Goal: Task Accomplishment & Management: Manage account settings

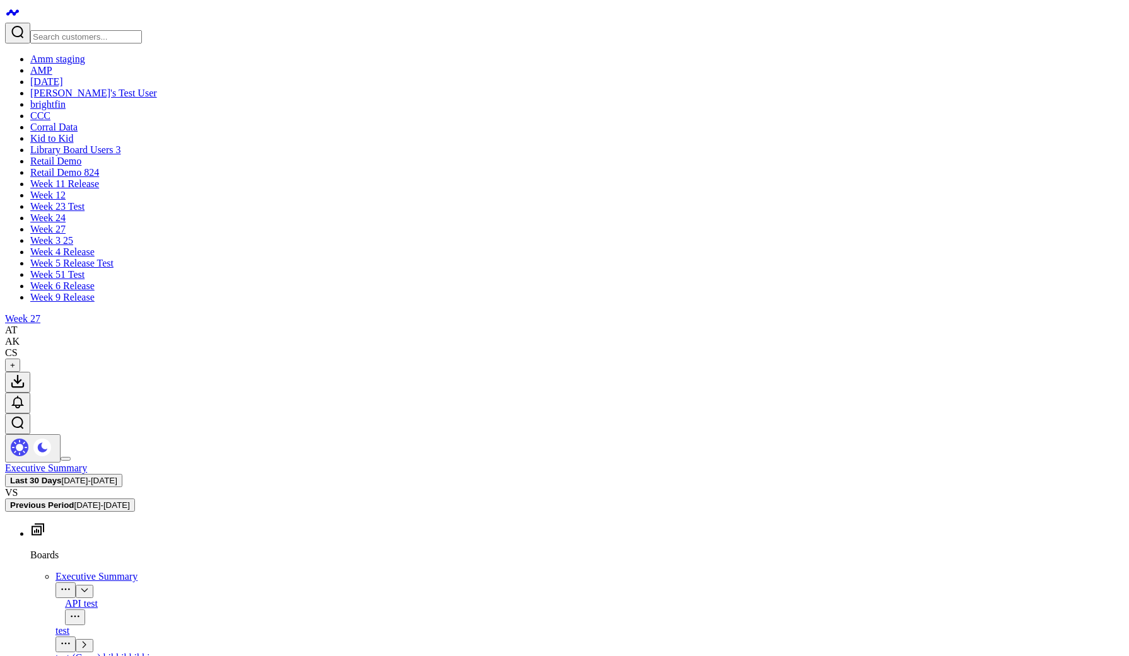
click at [91, 30] on input "Search customers input" at bounding box center [86, 36] width 112 height 13
click at [60, 178] on link "Retail Demo 824" at bounding box center [64, 172] width 69 height 11
click at [74, 166] on link "Retail Demo" at bounding box center [55, 161] width 51 height 11
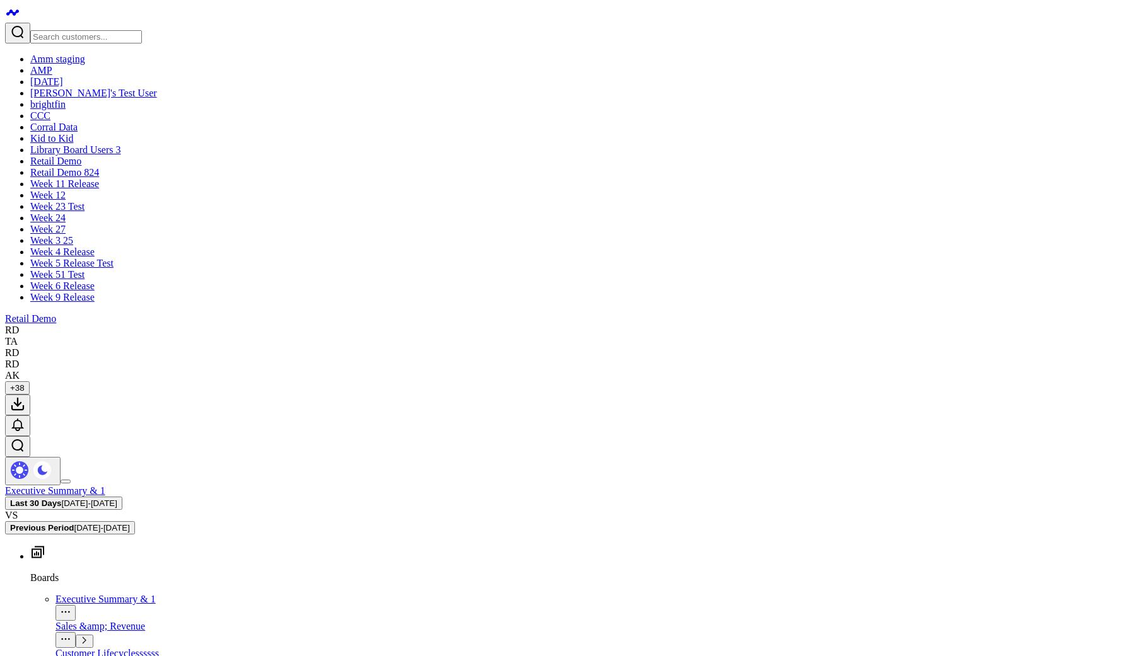
click at [122, 497] on button "Last 30 Days 09/13/25 - 10/12/25" at bounding box center [63, 503] width 117 height 13
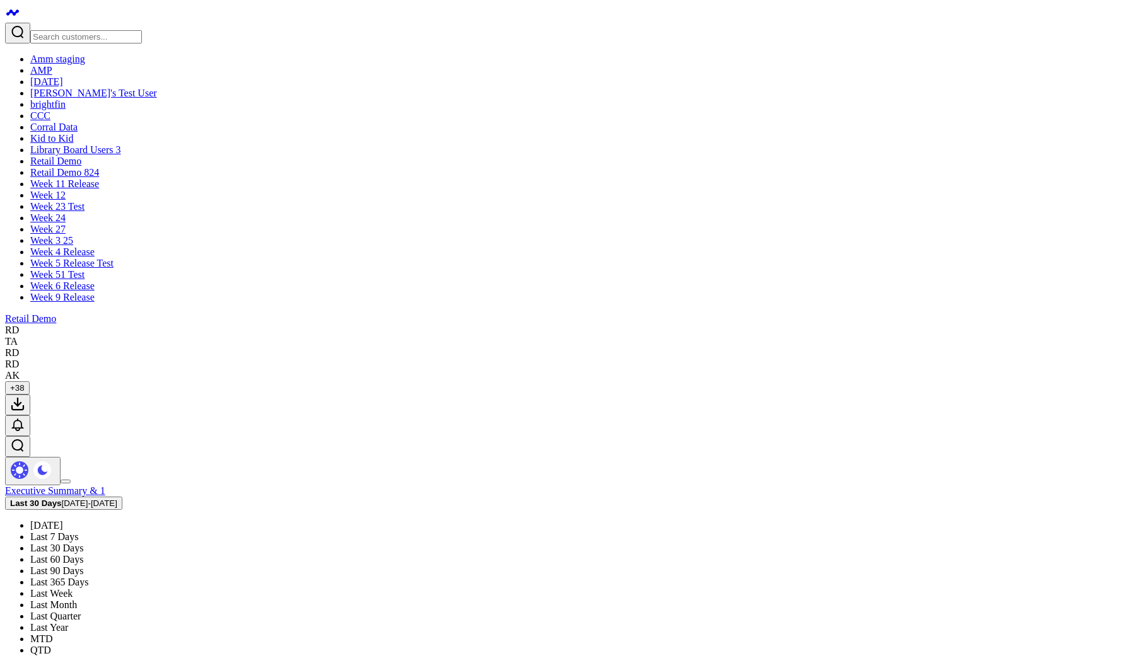
click at [78, 532] on link "Last 7 Days" at bounding box center [54, 537] width 48 height 11
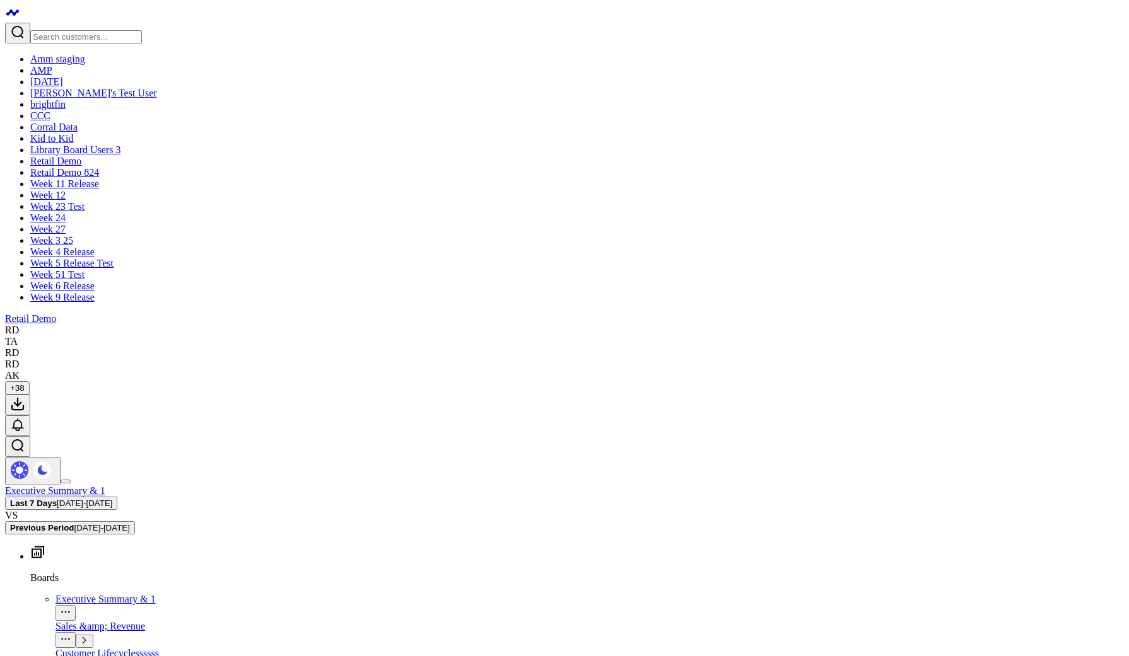
click at [112, 499] on span "10/06/25 - 10/12/25" at bounding box center [84, 503] width 55 height 9
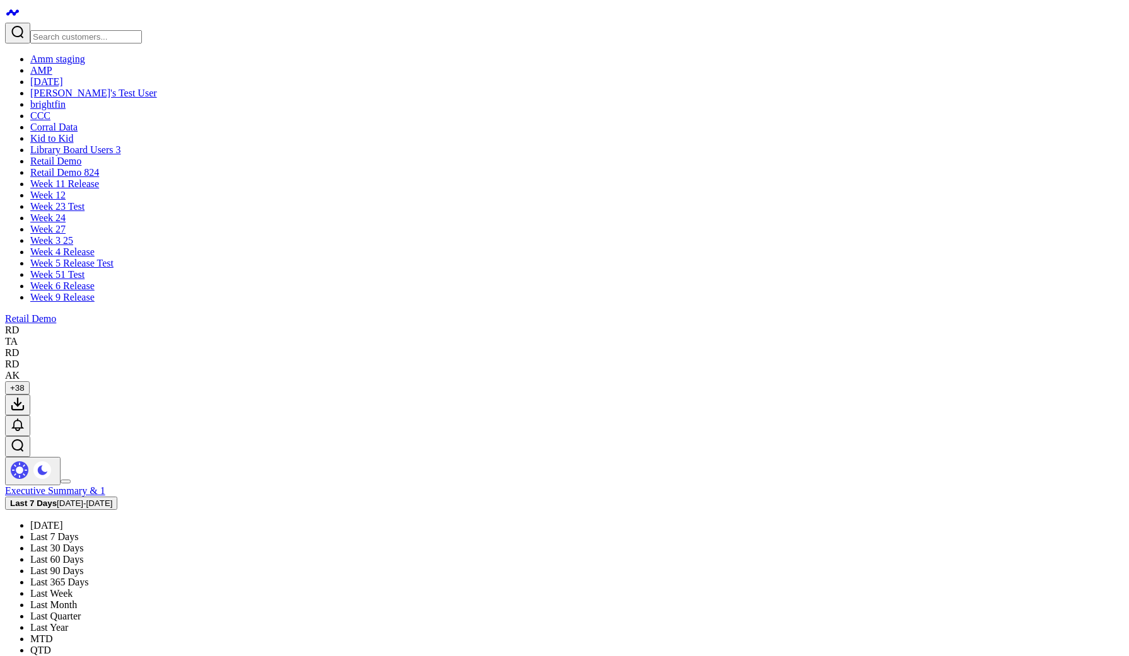
click at [83, 543] on link "Last 30 Days" at bounding box center [56, 548] width 53 height 11
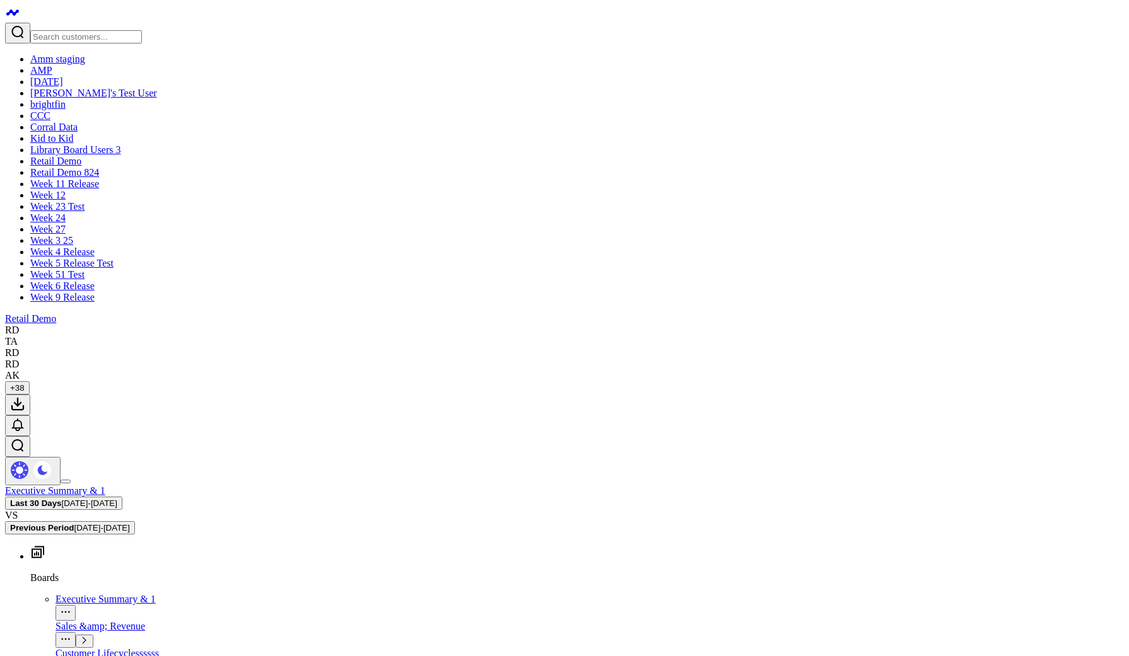
click at [117, 499] on span "[DATE] - [DATE]" at bounding box center [89, 503] width 55 height 9
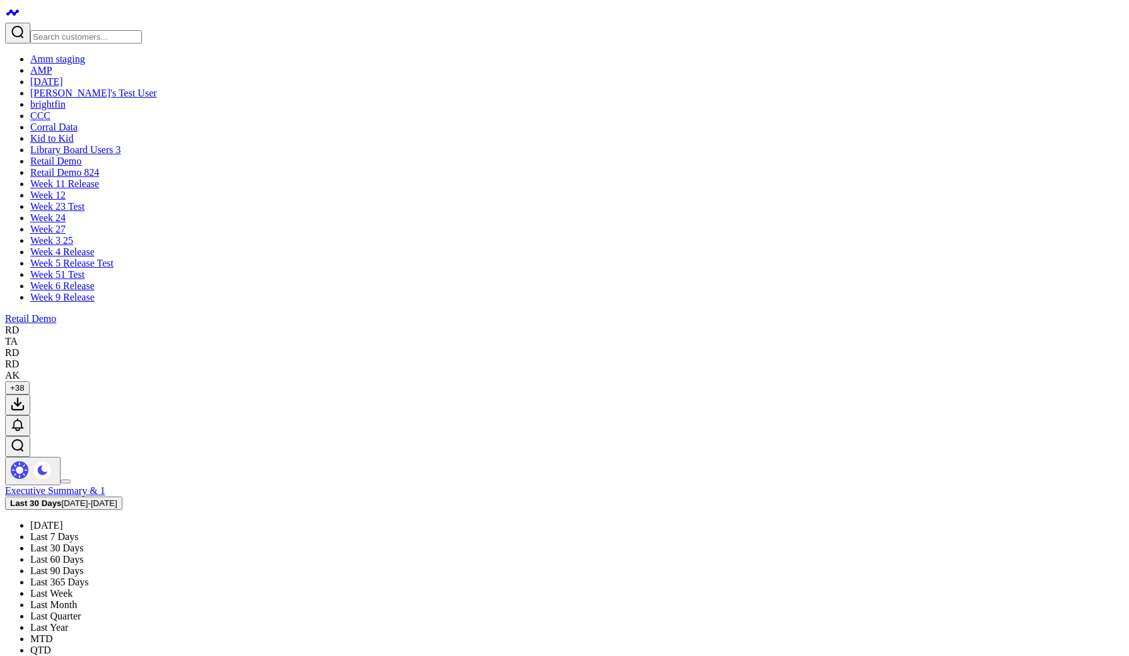
click at [83, 566] on link "Last 90 Days" at bounding box center [56, 571] width 53 height 11
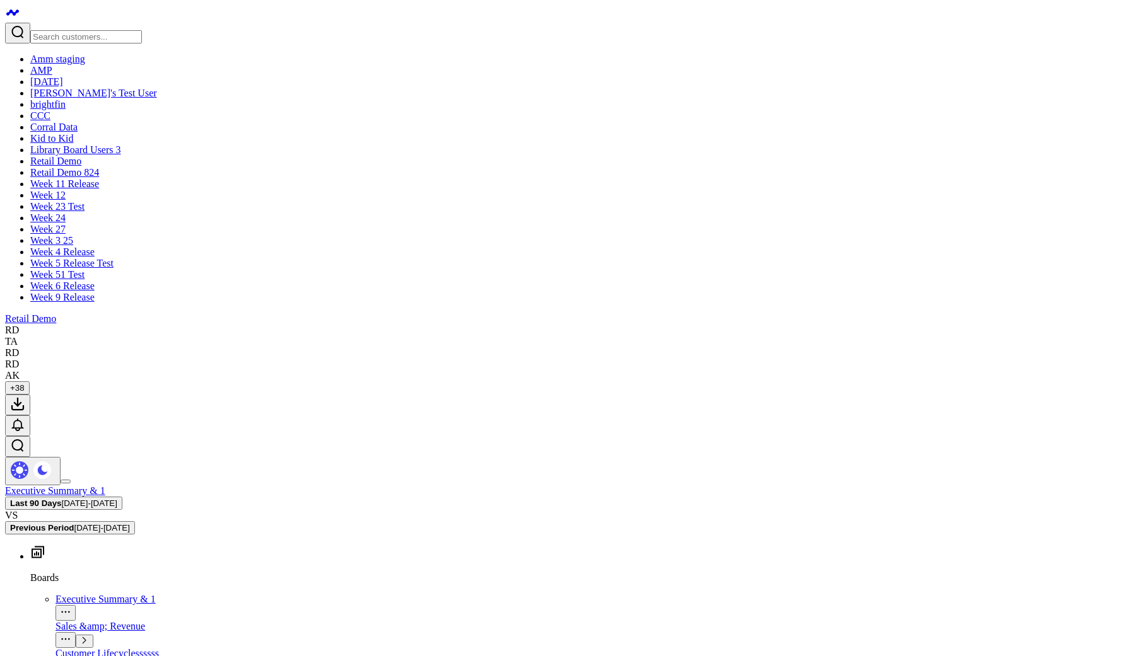
click at [129, 523] on span "04/16/25 - 07/14/25" at bounding box center [101, 527] width 55 height 9
click at [53, 556] on link "MoM" at bounding box center [41, 561] width 23 height 11
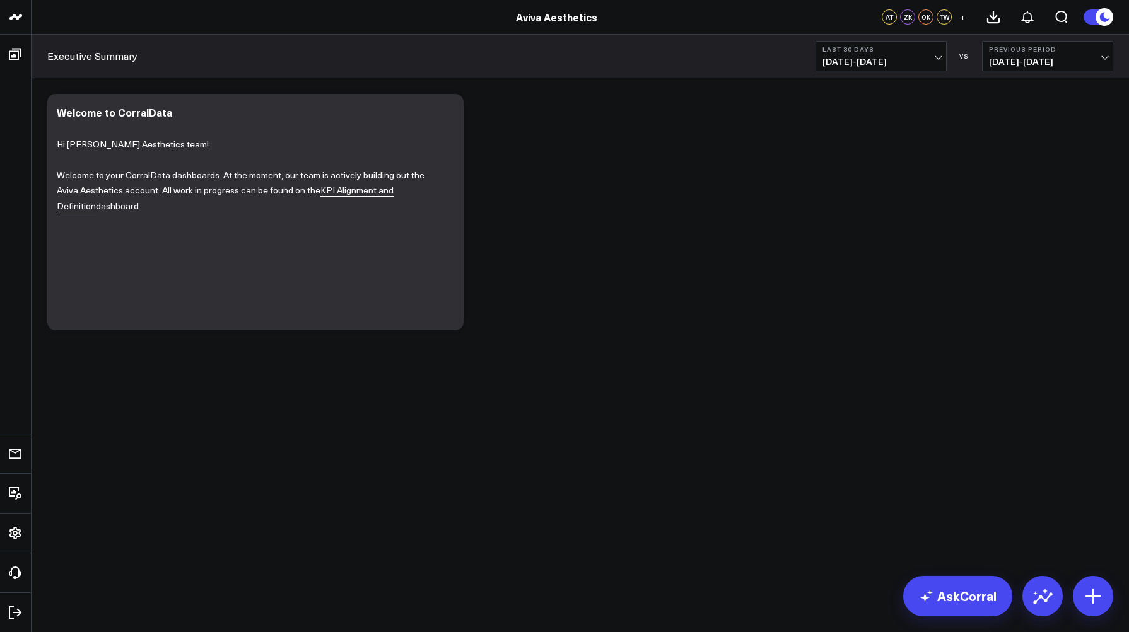
click at [852, 59] on span "[DATE] - [DATE]" at bounding box center [880, 62] width 117 height 10
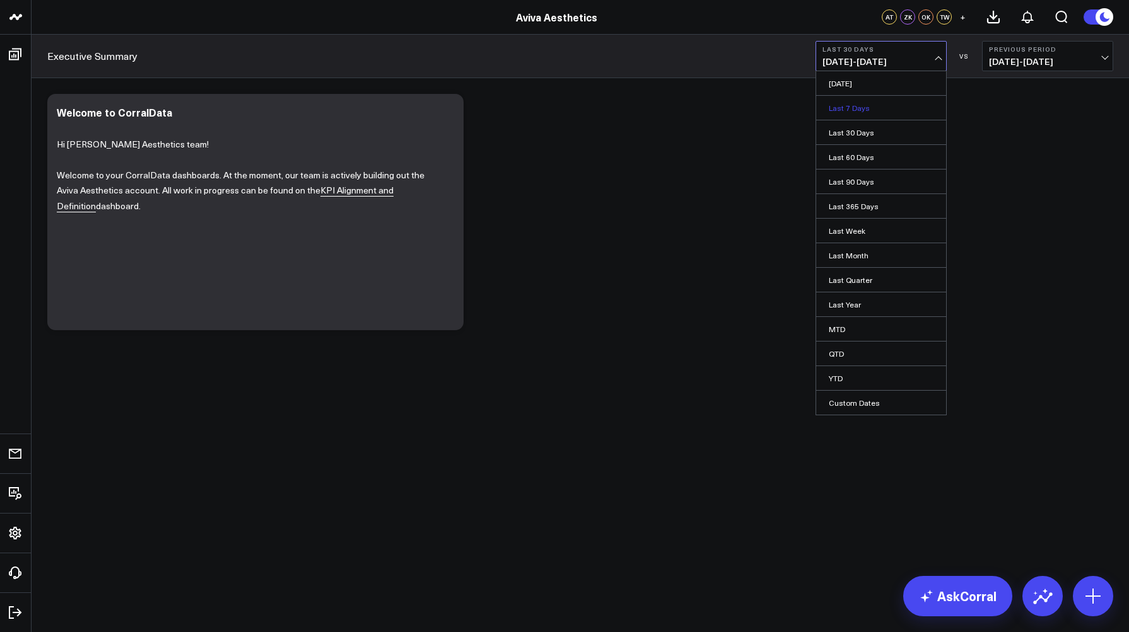
click at [852, 104] on link "Last 7 Days" at bounding box center [881, 108] width 130 height 24
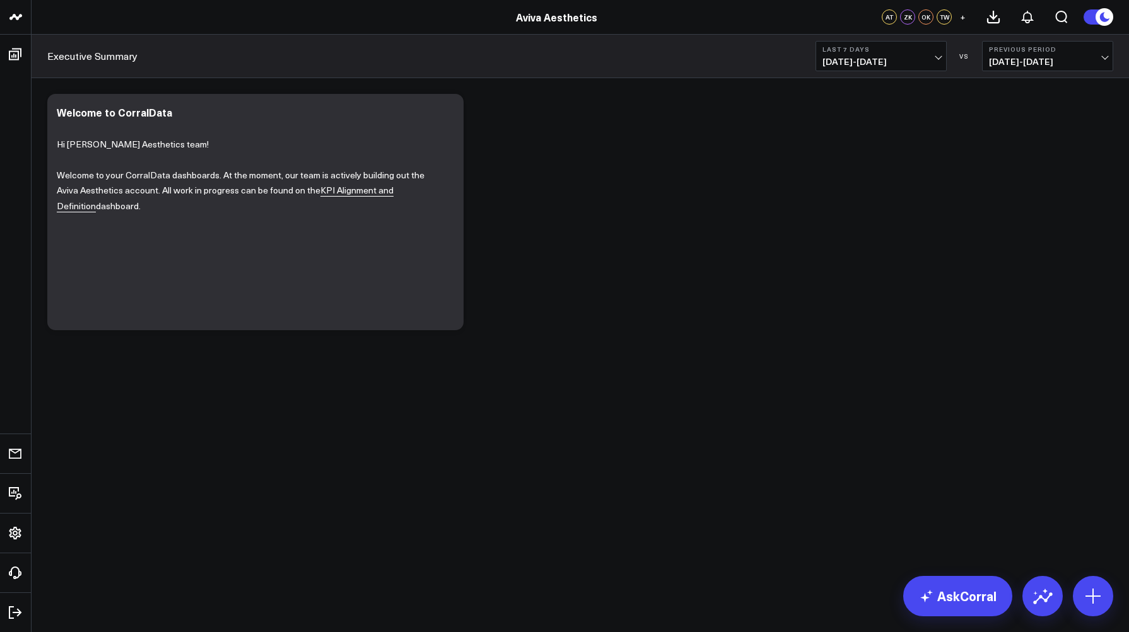
click at [849, 68] on button "Last 7 Days [DATE] - [DATE]" at bounding box center [880, 56] width 131 height 30
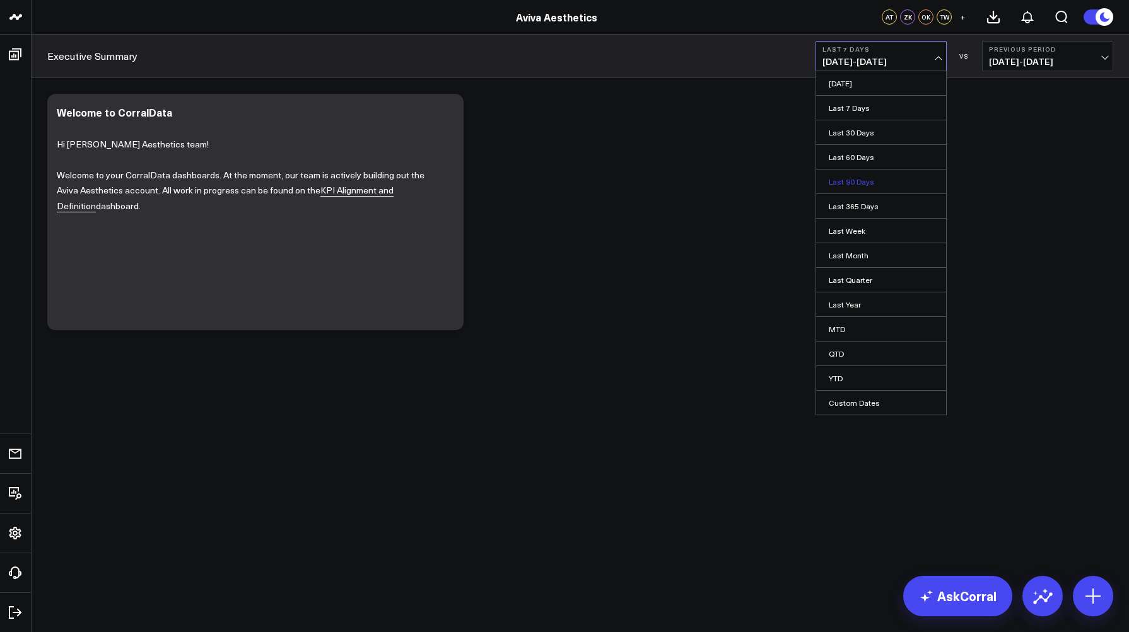
click at [854, 185] on link "Last 90 Days" at bounding box center [881, 182] width 130 height 24
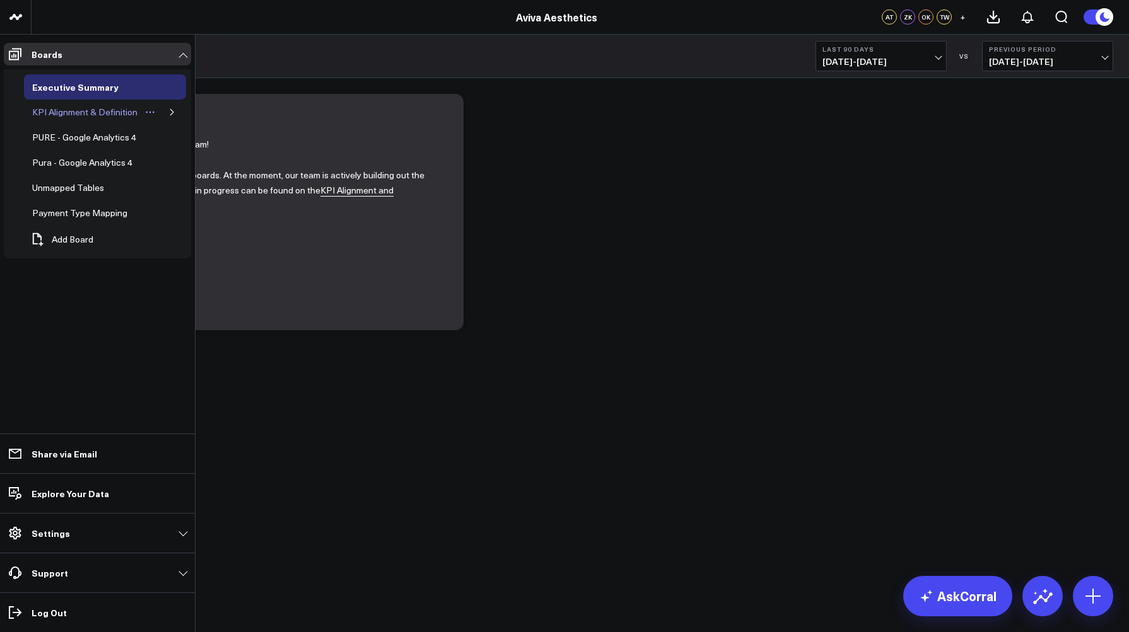
click at [51, 113] on div "KPI Alignment & Definition" at bounding box center [85, 112] width 112 height 15
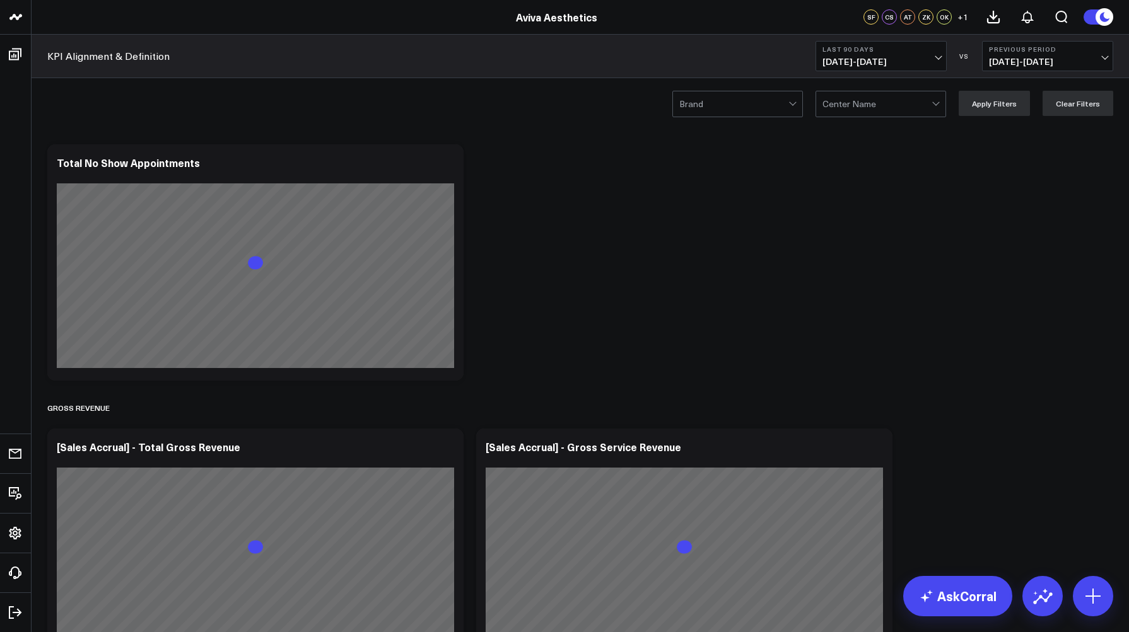
click at [869, 64] on span "[DATE] - [DATE]" at bounding box center [880, 62] width 117 height 10
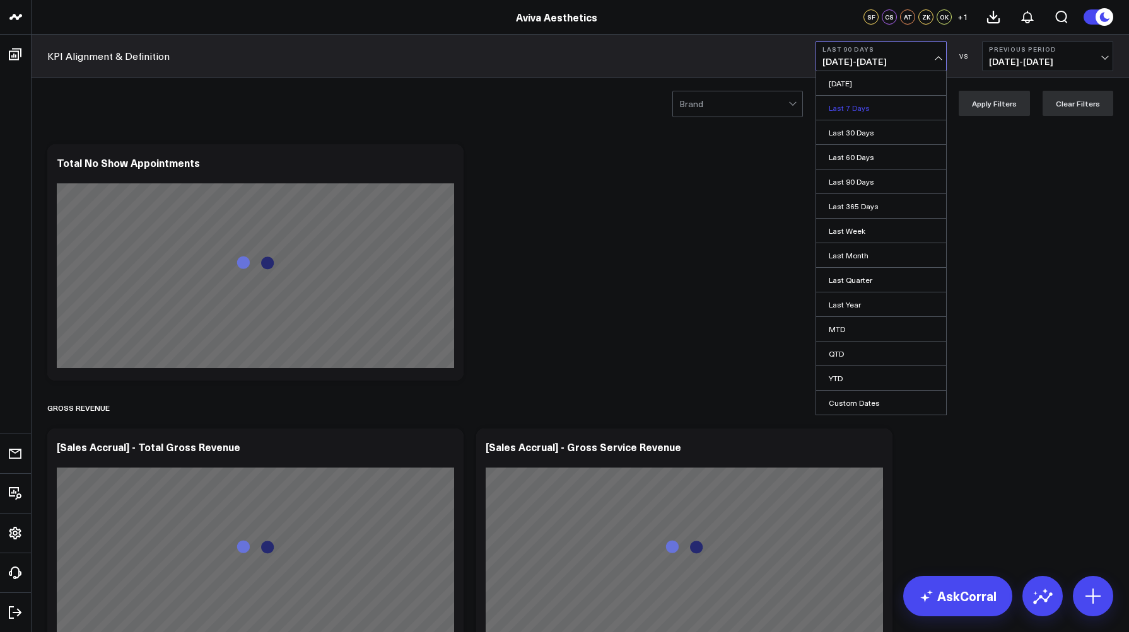
click at [857, 107] on link "Last 7 Days" at bounding box center [881, 108] width 130 height 24
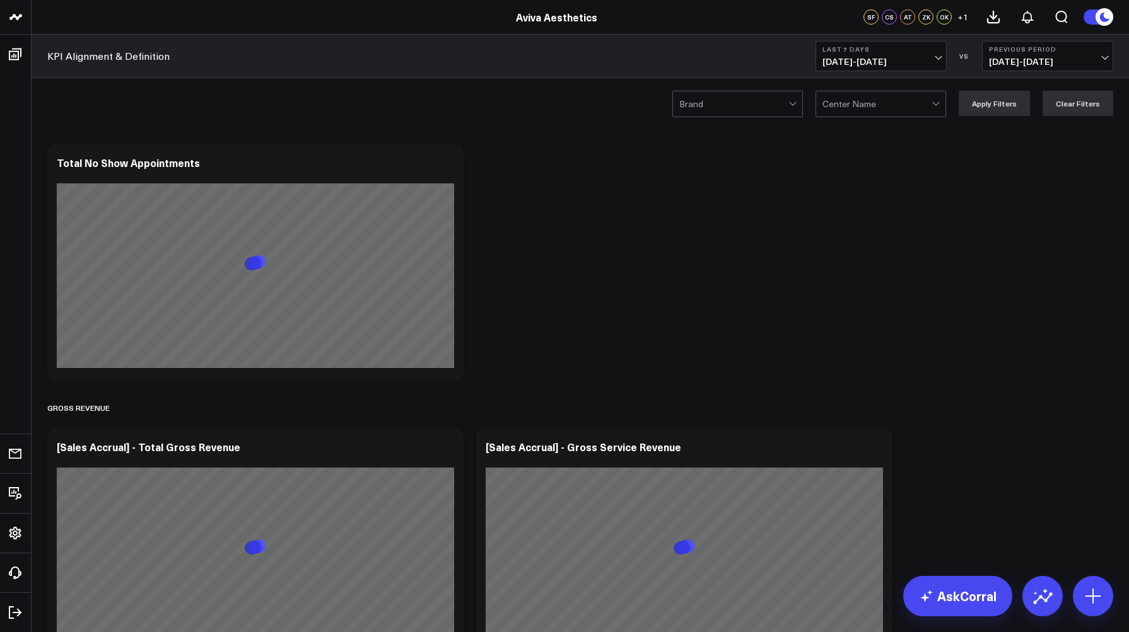
click at [849, 53] on b "Last 7 Days" at bounding box center [880, 49] width 117 height 8
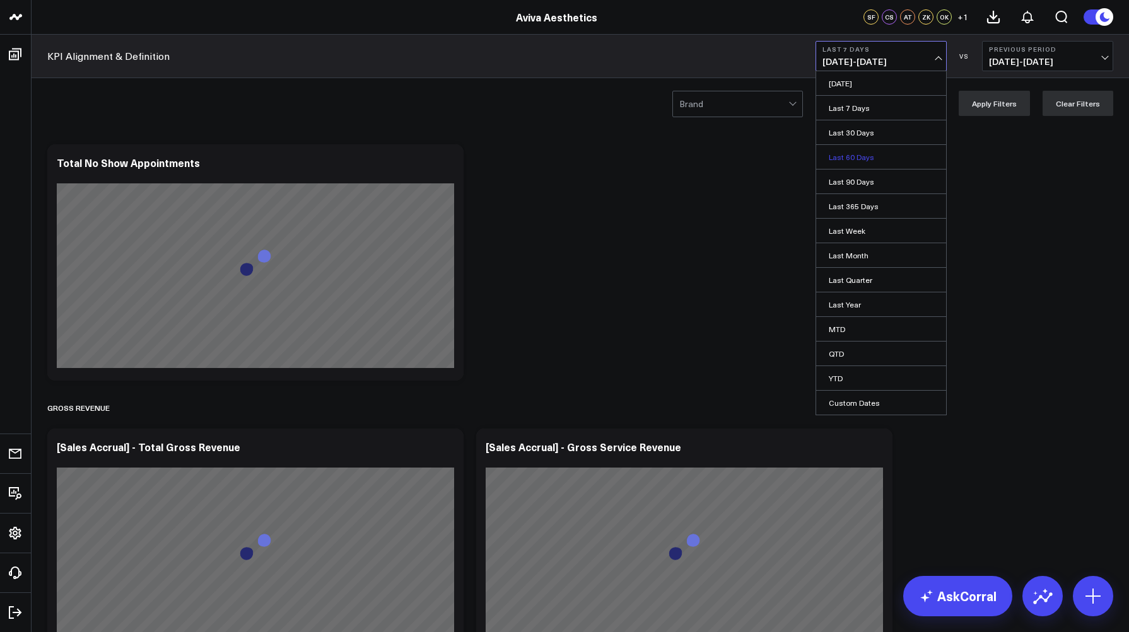
click at [858, 158] on link "Last 60 Days" at bounding box center [881, 157] width 130 height 24
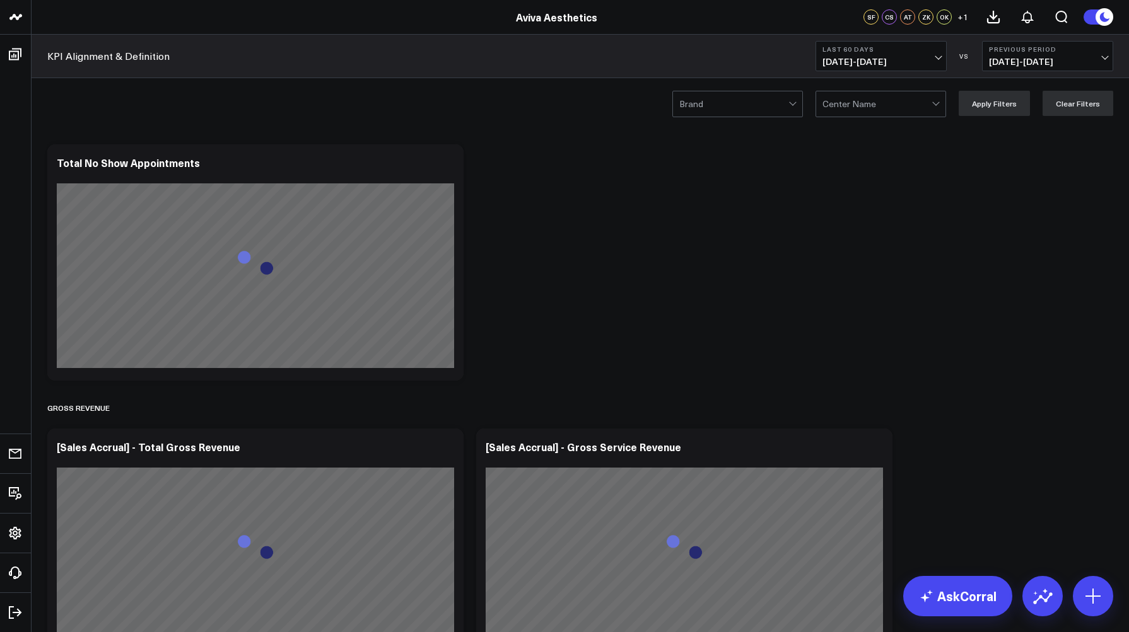
click at [1040, 52] on b "Previous Period" at bounding box center [1047, 49] width 117 height 8
click at [1032, 127] on link "YoY" at bounding box center [1047, 132] width 130 height 24
click at [762, 110] on div at bounding box center [733, 103] width 109 height 25
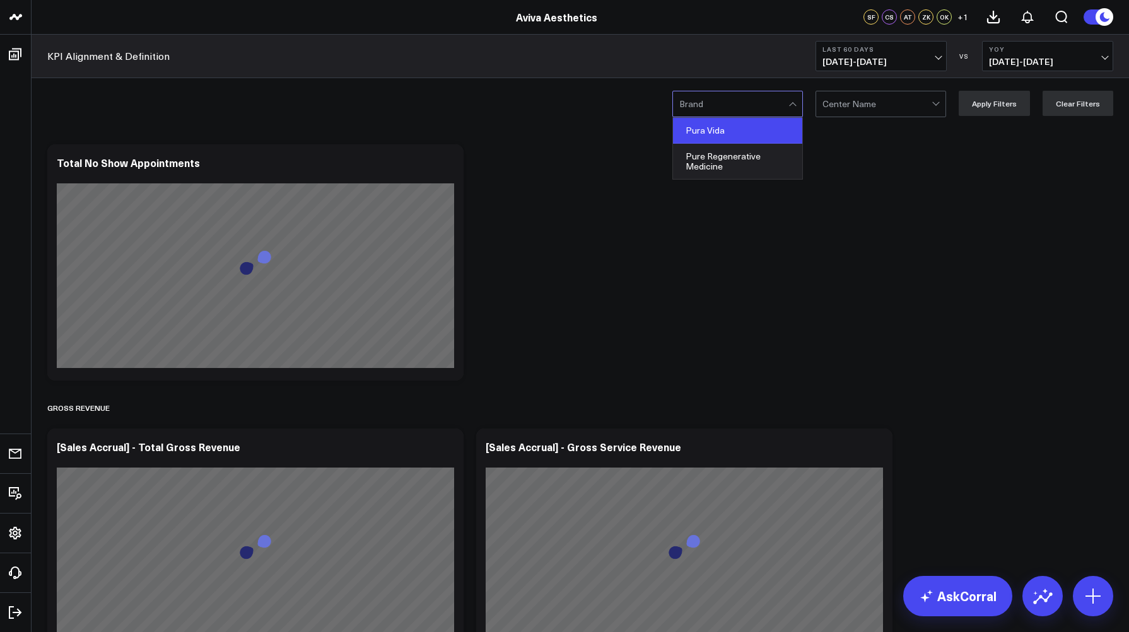
click at [752, 136] on div "Pura Vida" at bounding box center [737, 131] width 129 height 26
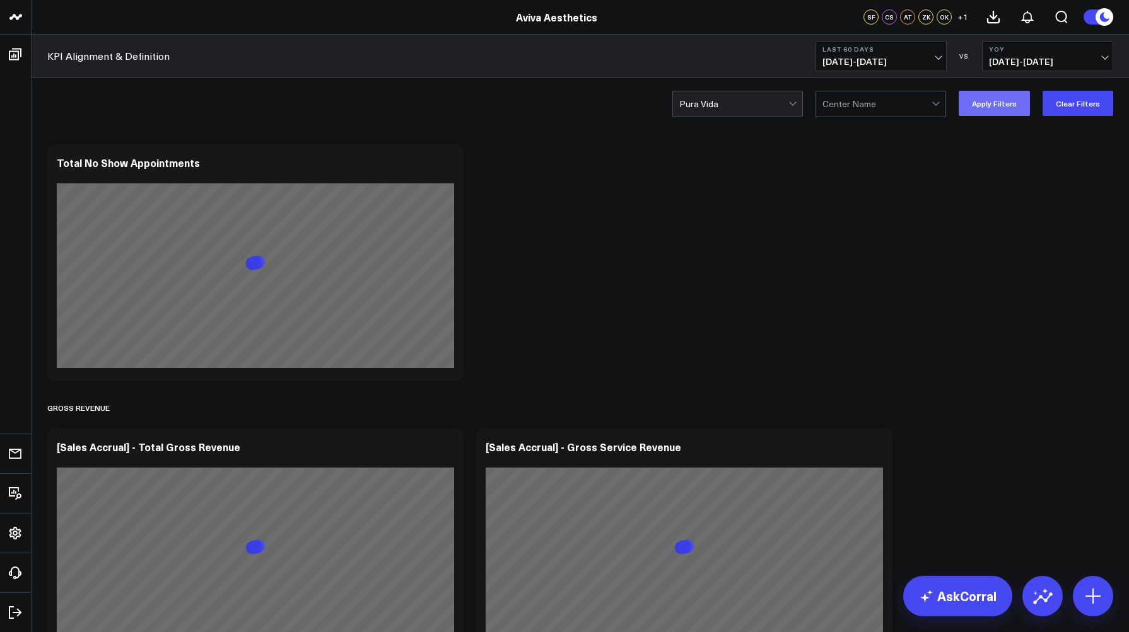
click at [1011, 107] on button "Apply Filters" at bounding box center [993, 103] width 71 height 25
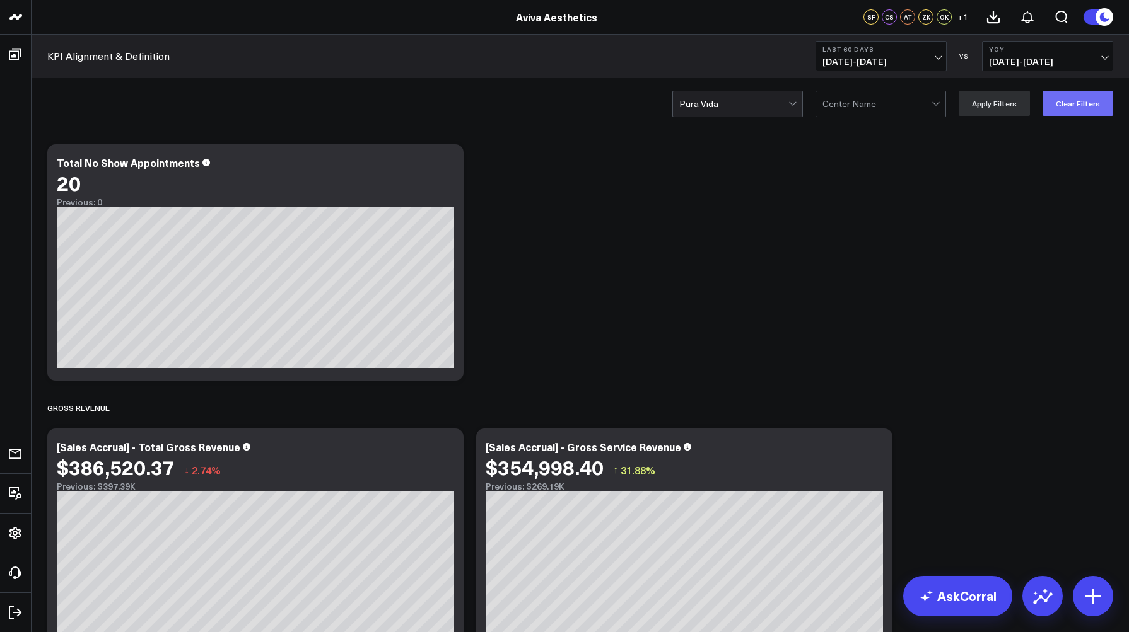
click at [1082, 98] on button "Clear Filters" at bounding box center [1077, 103] width 71 height 25
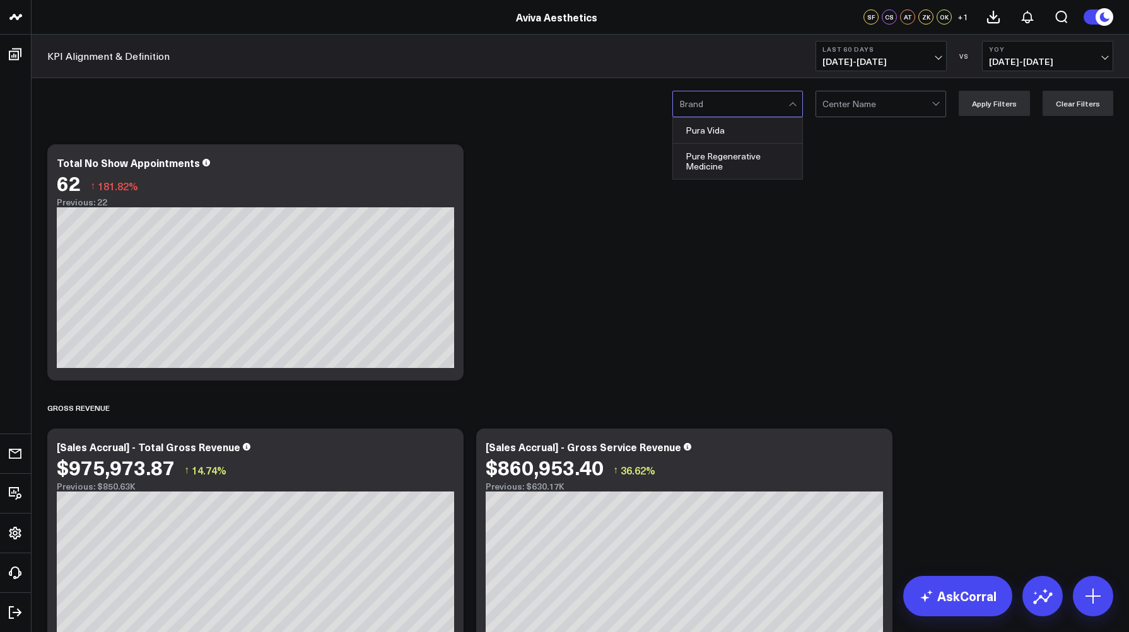
click at [787, 106] on div at bounding box center [733, 103] width 109 height 25
click at [776, 130] on div "Pura Vida" at bounding box center [737, 131] width 129 height 26
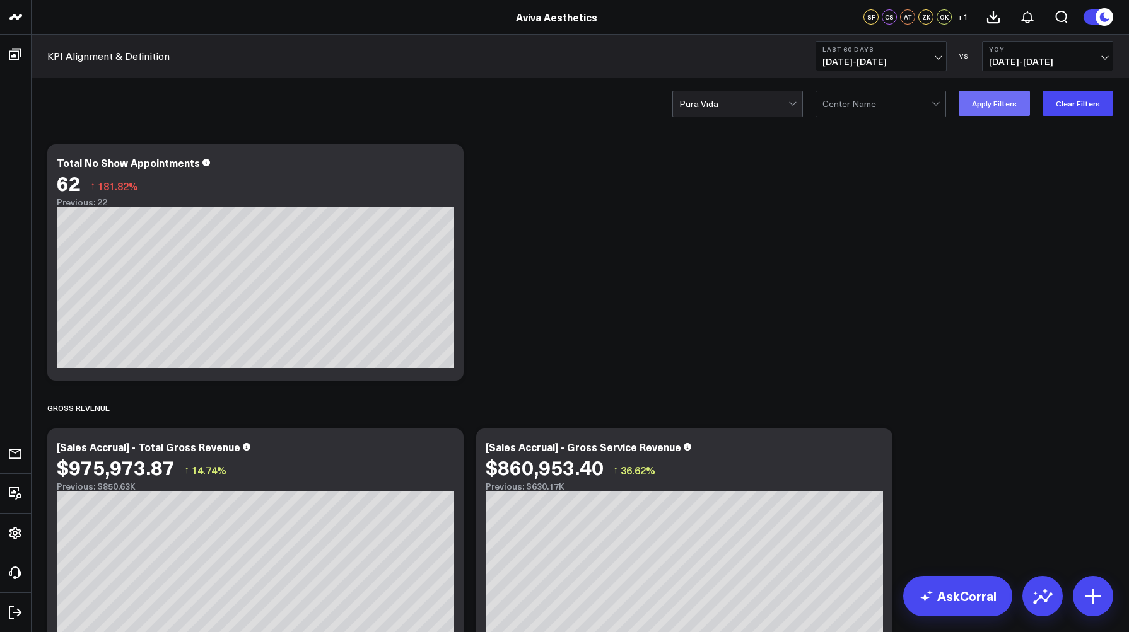
click at [1023, 103] on button "Apply Filters" at bounding box center [993, 103] width 71 height 25
click at [1064, 109] on button "Clear Filters" at bounding box center [1077, 103] width 71 height 25
click at [903, 66] on span "08/14/25 - 10/12/25" at bounding box center [880, 62] width 117 height 10
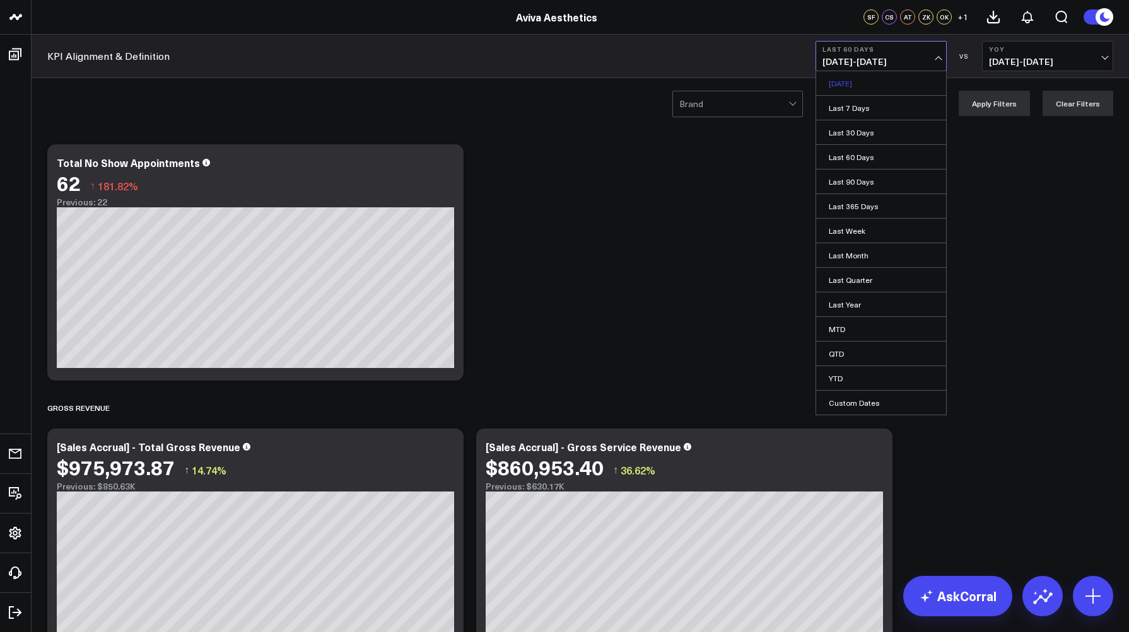
click at [882, 84] on link "Yesterday" at bounding box center [881, 83] width 130 height 24
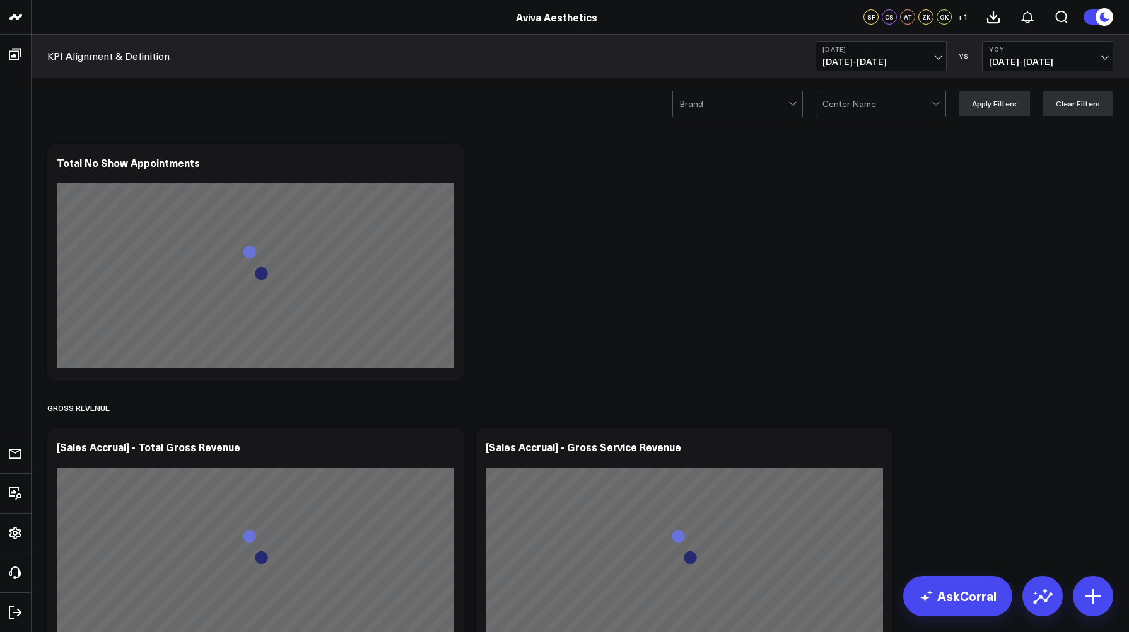
click at [849, 59] on span "10/12/25 - 10/12/25" at bounding box center [880, 62] width 117 height 10
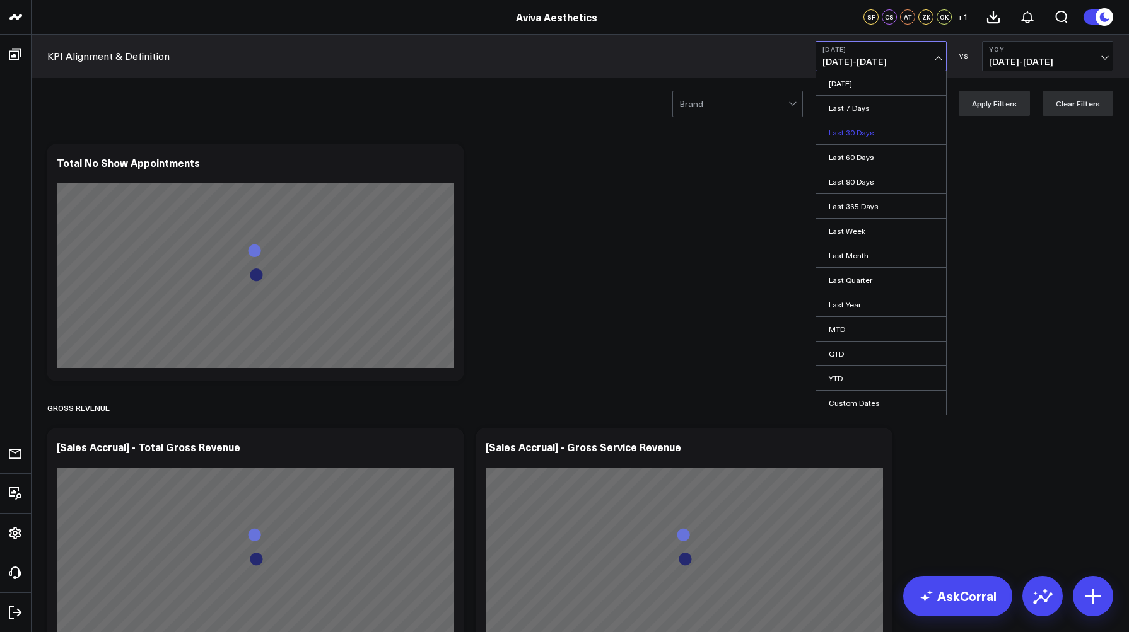
click at [855, 139] on link "Last 30 Days" at bounding box center [881, 132] width 130 height 24
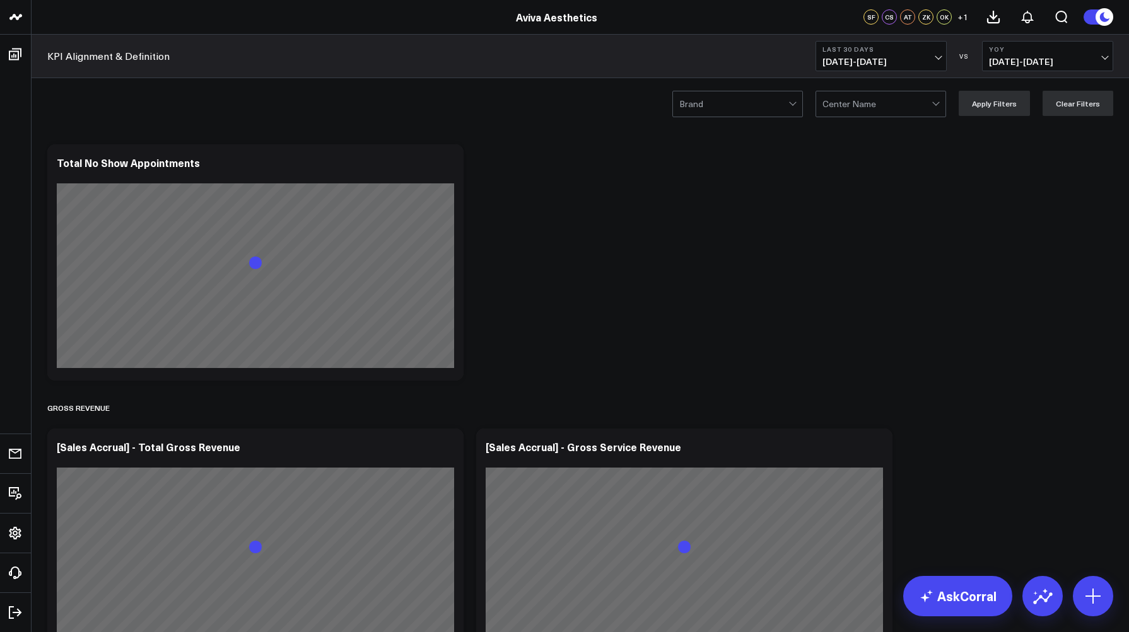
click at [847, 66] on span "09/13/25 - 10/12/25" at bounding box center [880, 62] width 117 height 10
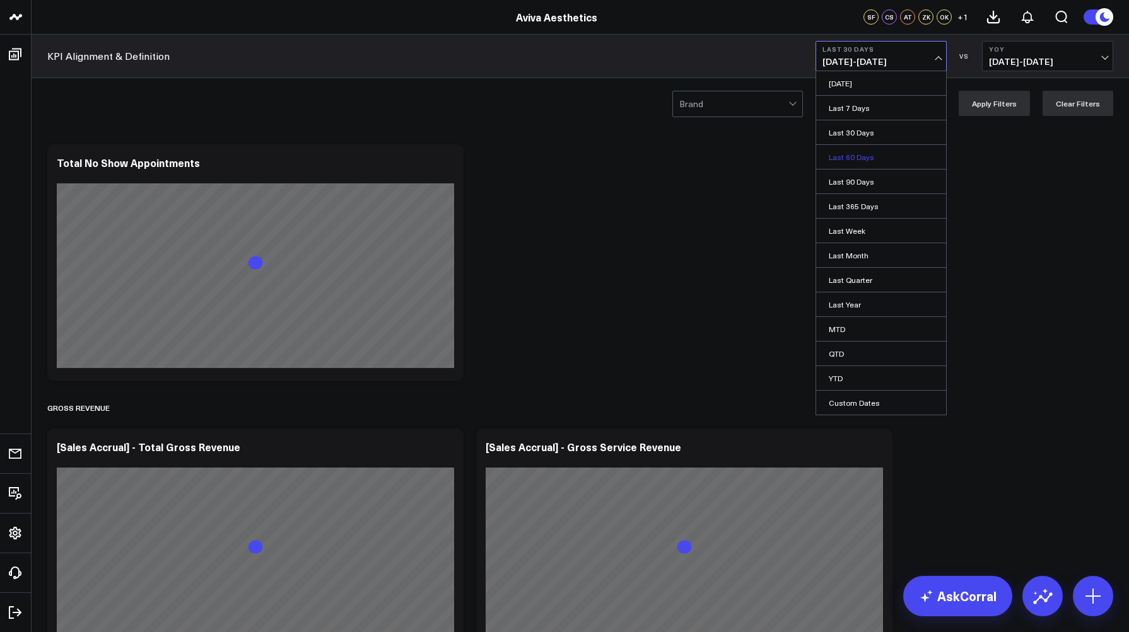
click at [859, 154] on link "Last 60 Days" at bounding box center [881, 157] width 130 height 24
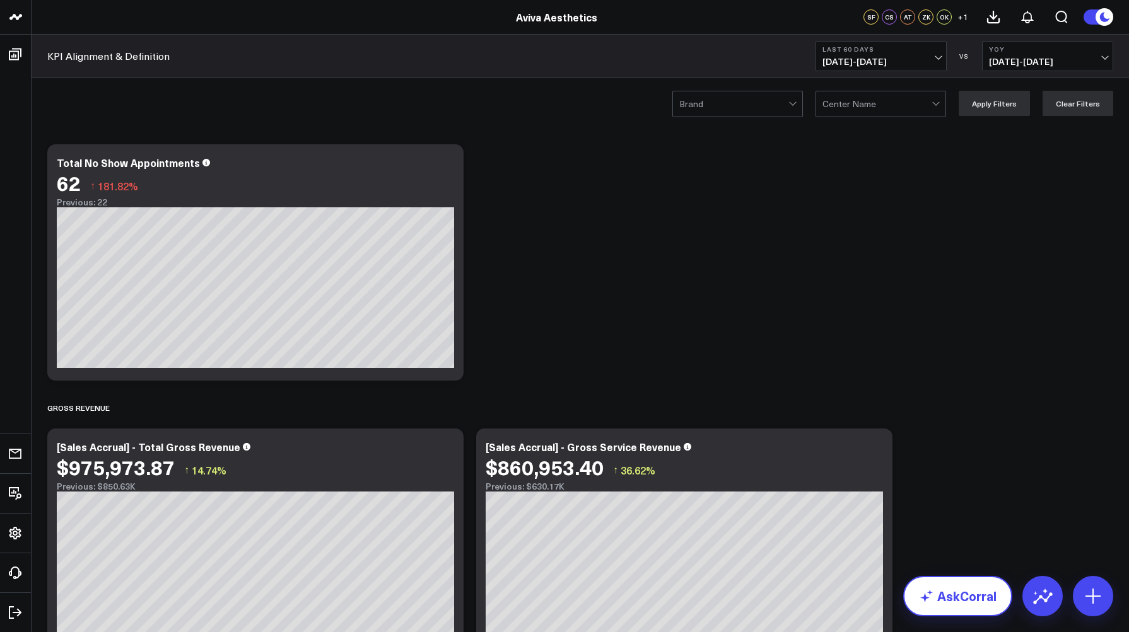
click at [933, 605] on link "AskCorral" at bounding box center [957, 596] width 109 height 40
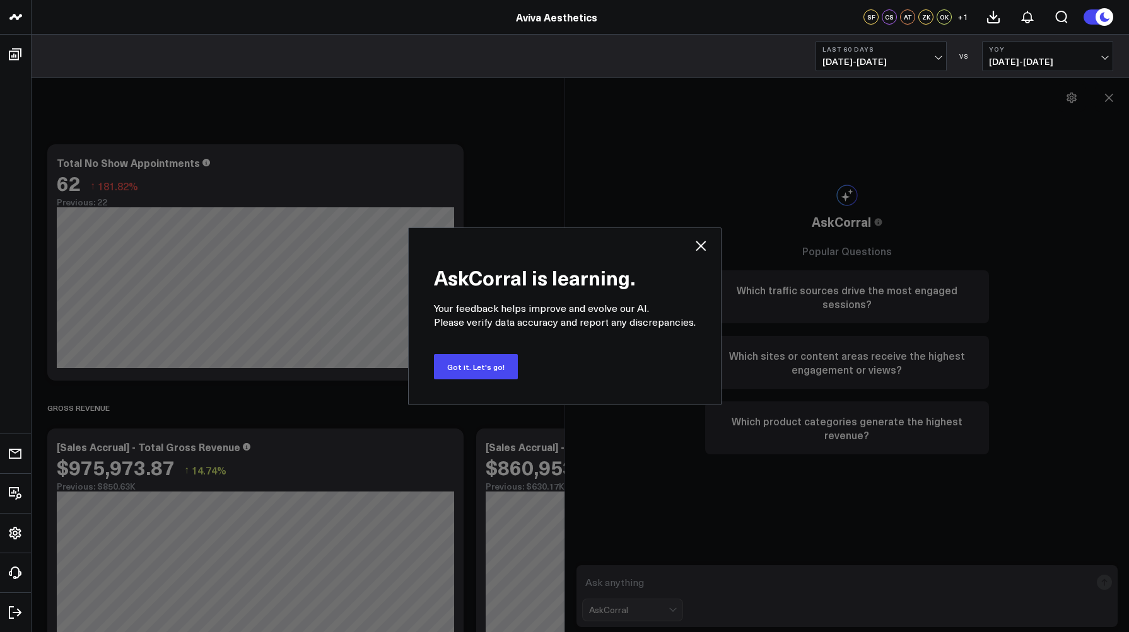
click at [693, 252] on icon at bounding box center [700, 245] width 15 height 15
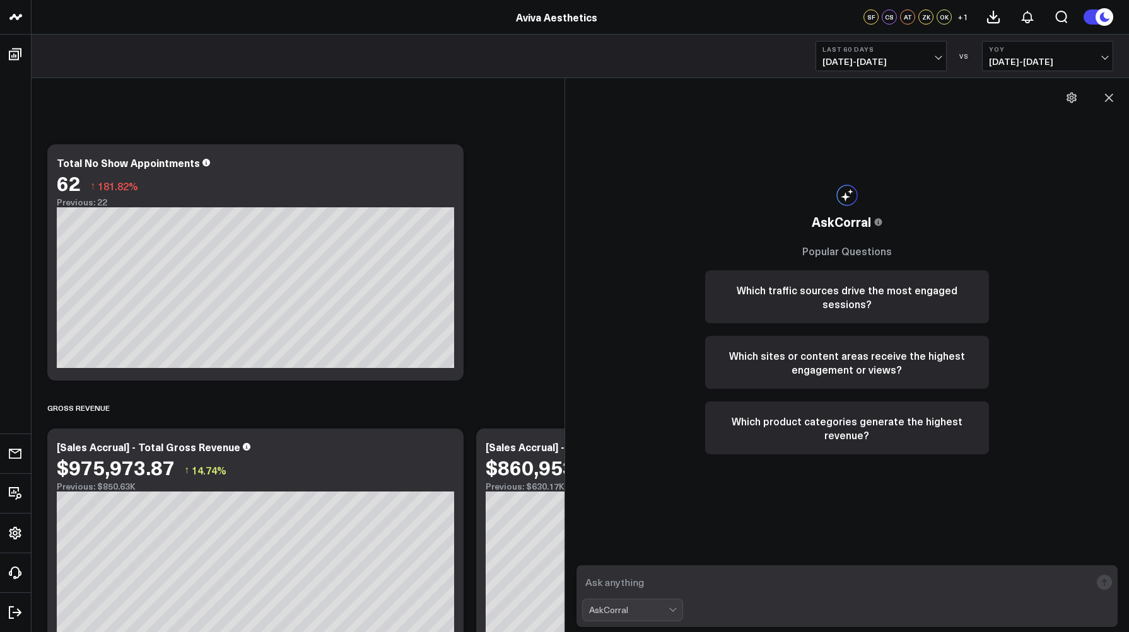
click at [703, 587] on textarea at bounding box center [836, 582] width 509 height 23
type textarea "what are my top sources of revenue?"
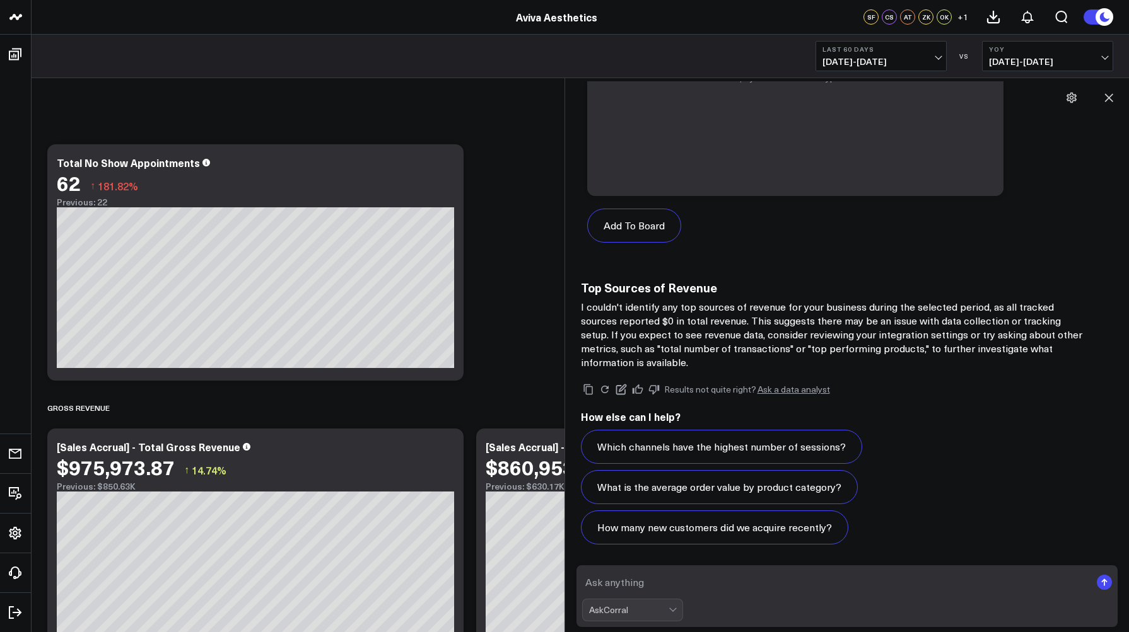
scroll to position [1510, 0]
click at [639, 387] on icon at bounding box center [637, 389] width 11 height 9
click at [652, 387] on icon at bounding box center [653, 389] width 11 height 11
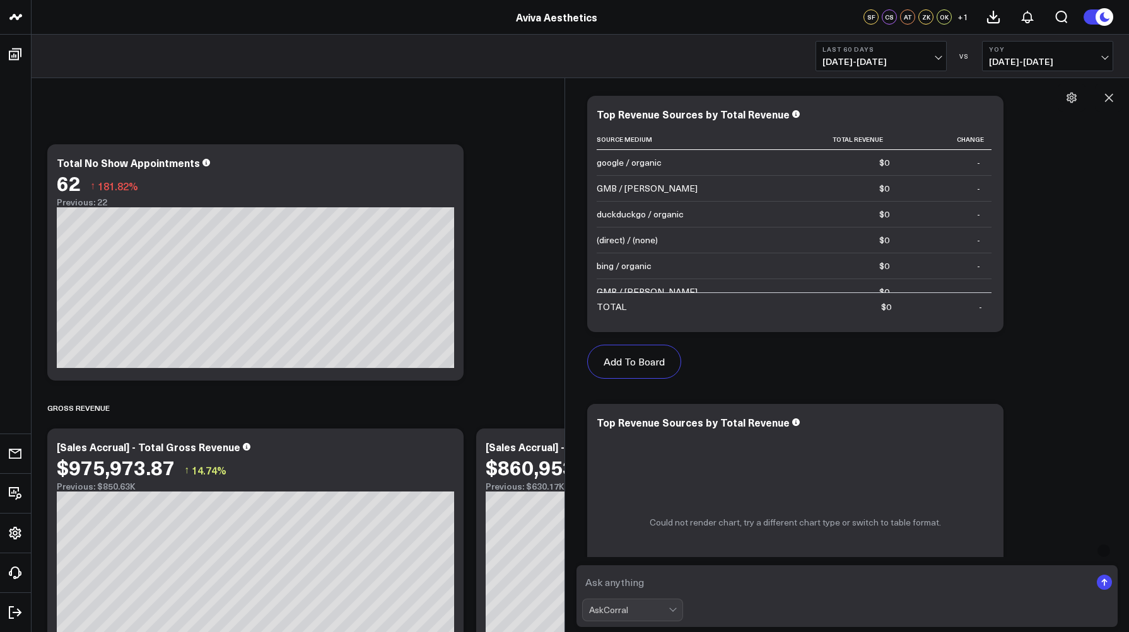
scroll to position [749, 0]
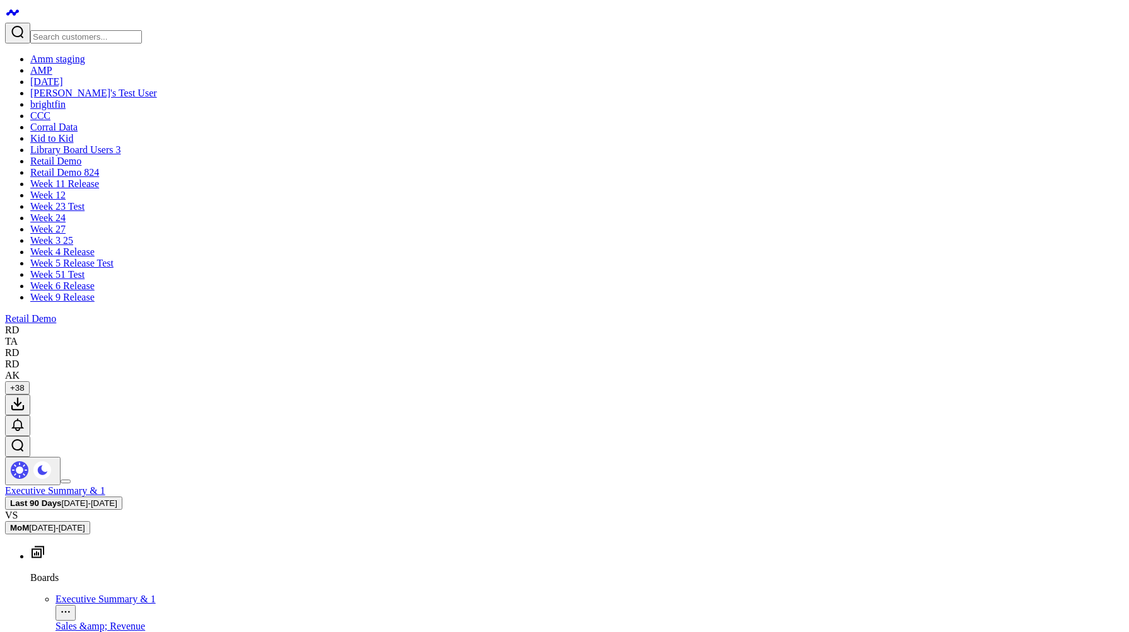
click at [74, 23] on div at bounding box center [564, 33] width 1119 height 21
click at [83, 30] on input "Search customers input" at bounding box center [86, 36] width 112 height 13
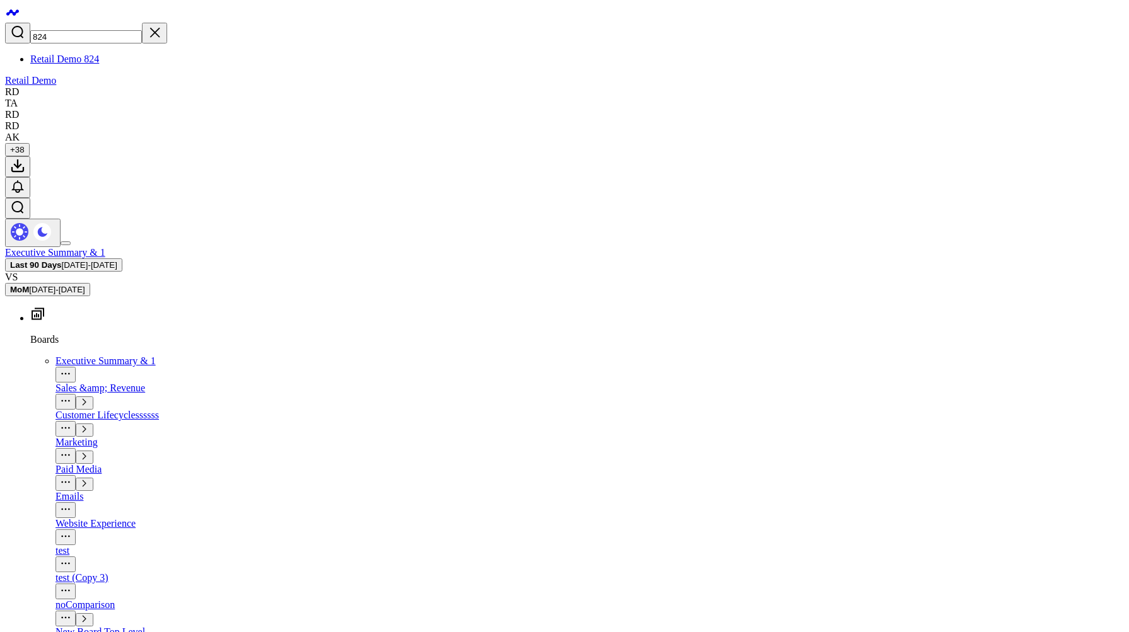
type input "824"
click at [84, 54] on link "Retail Demo 824" at bounding box center [64, 59] width 69 height 11
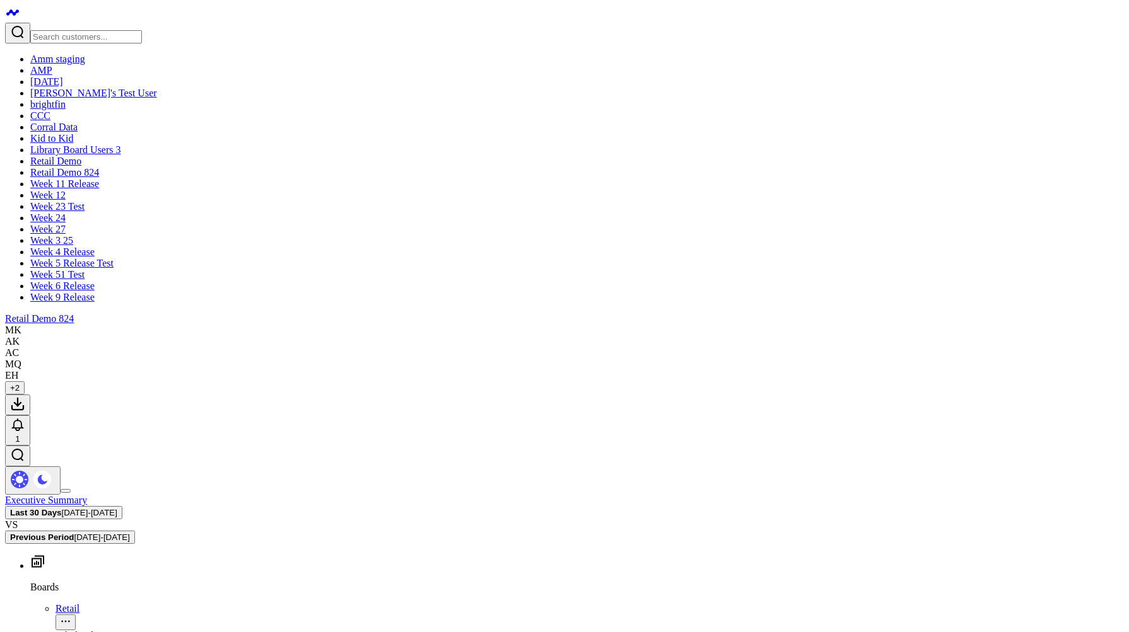
type textarea "what are my top sources of revenue?"
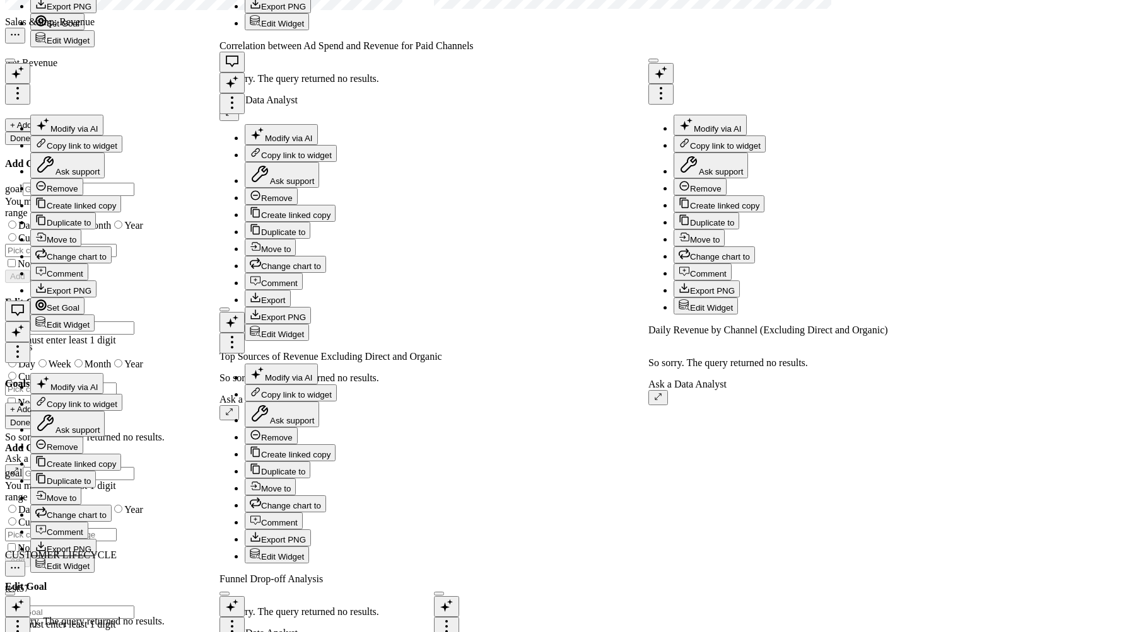
scroll to position [1125, 0]
type textarea "show only results for sms and organic"
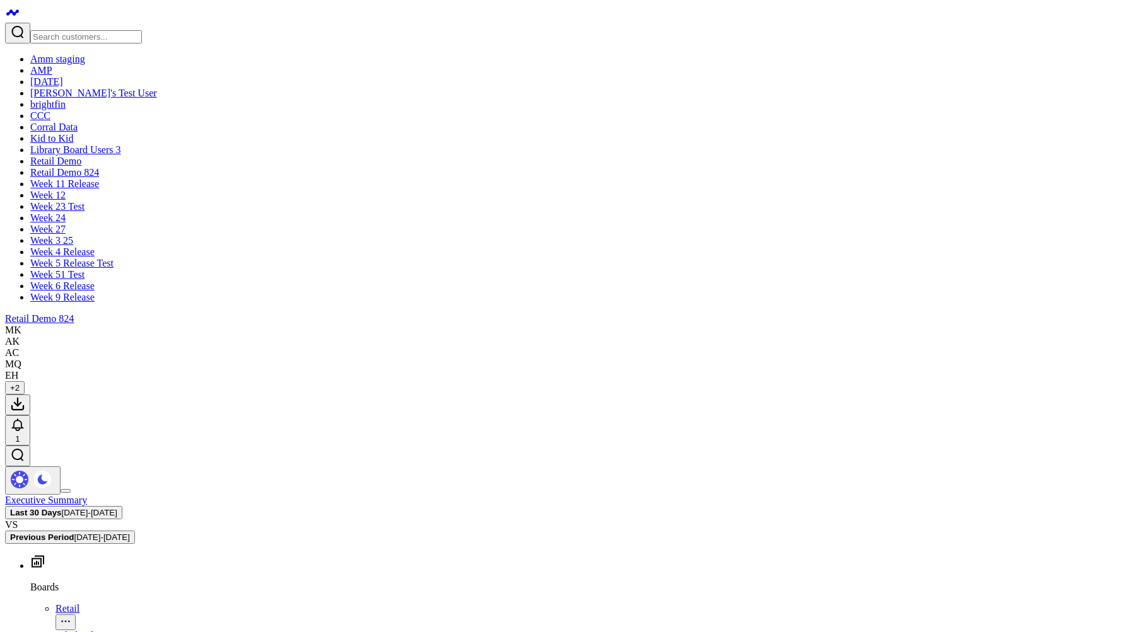
scroll to position [2248, 0]
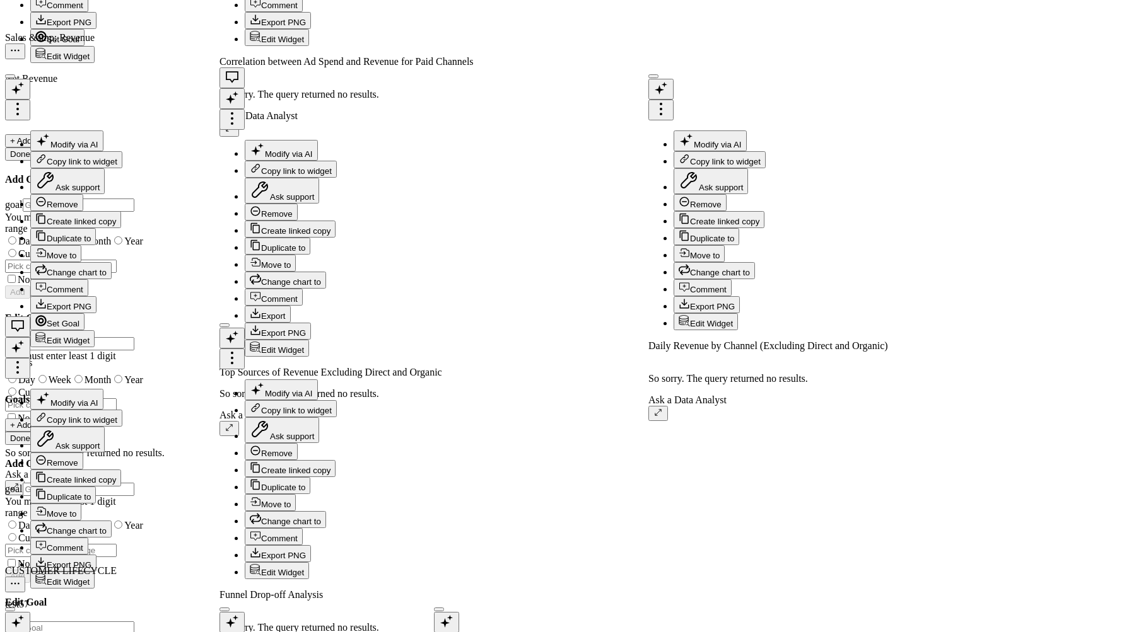
scroll to position [2211, 0]
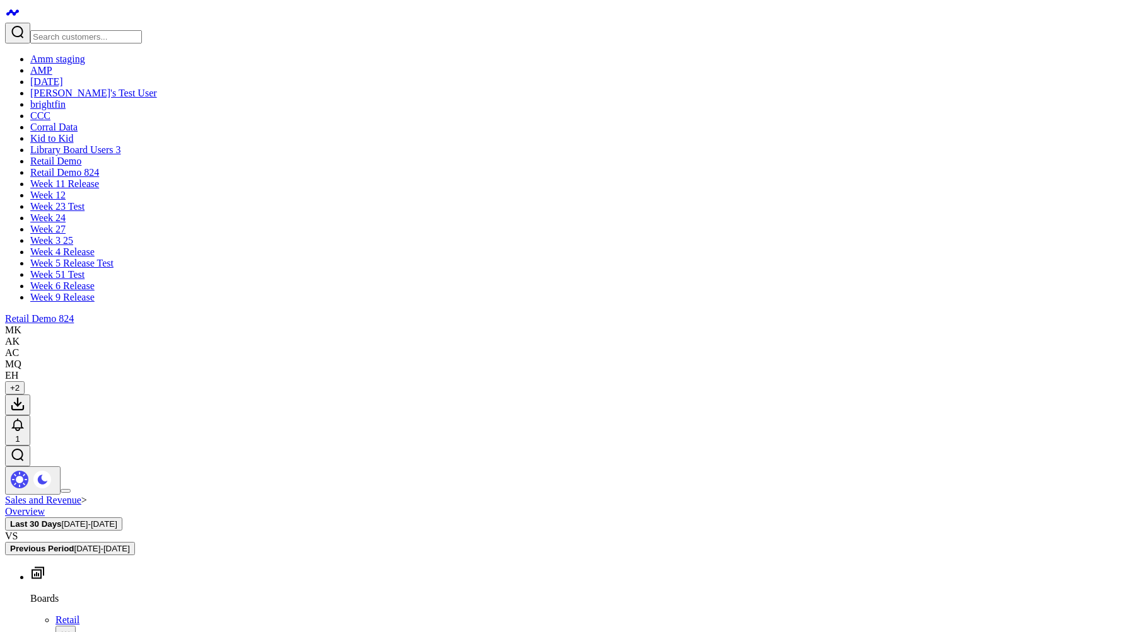
click at [122, 518] on button "Last 30 Days 09/13/25 - 10/12/25" at bounding box center [63, 524] width 117 height 13
click at [78, 552] on link "Last 7 Days" at bounding box center [54, 557] width 48 height 11
click at [112, 520] on span "10/06/25 - 10/12/25" at bounding box center [84, 524] width 55 height 9
click at [83, 564] on link "Last 30 Days" at bounding box center [56, 569] width 53 height 11
click at [122, 518] on button "Last 30 Days 09/13/25 - 10/12/25" at bounding box center [63, 524] width 117 height 13
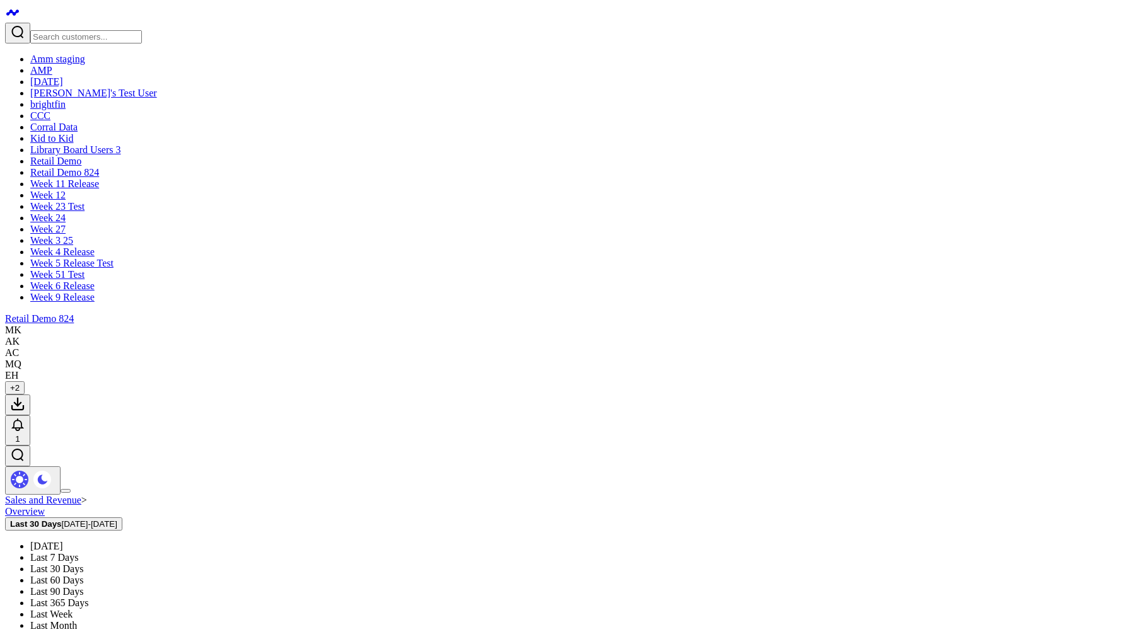
click at [78, 552] on link "Last 7 Days" at bounding box center [54, 557] width 48 height 11
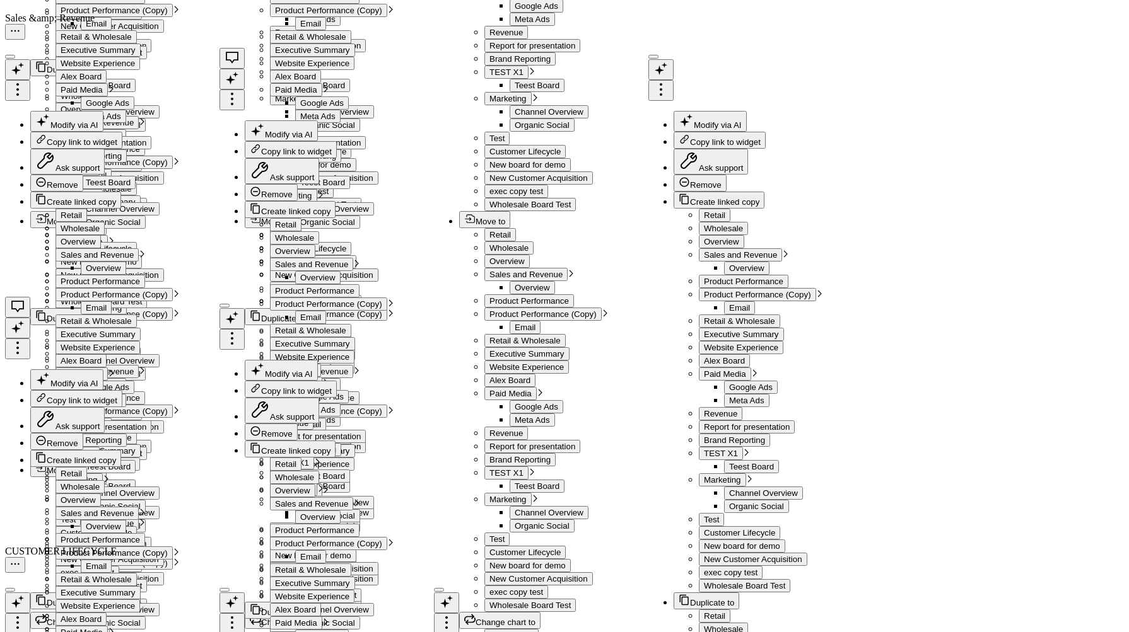
scroll to position [2248, 0]
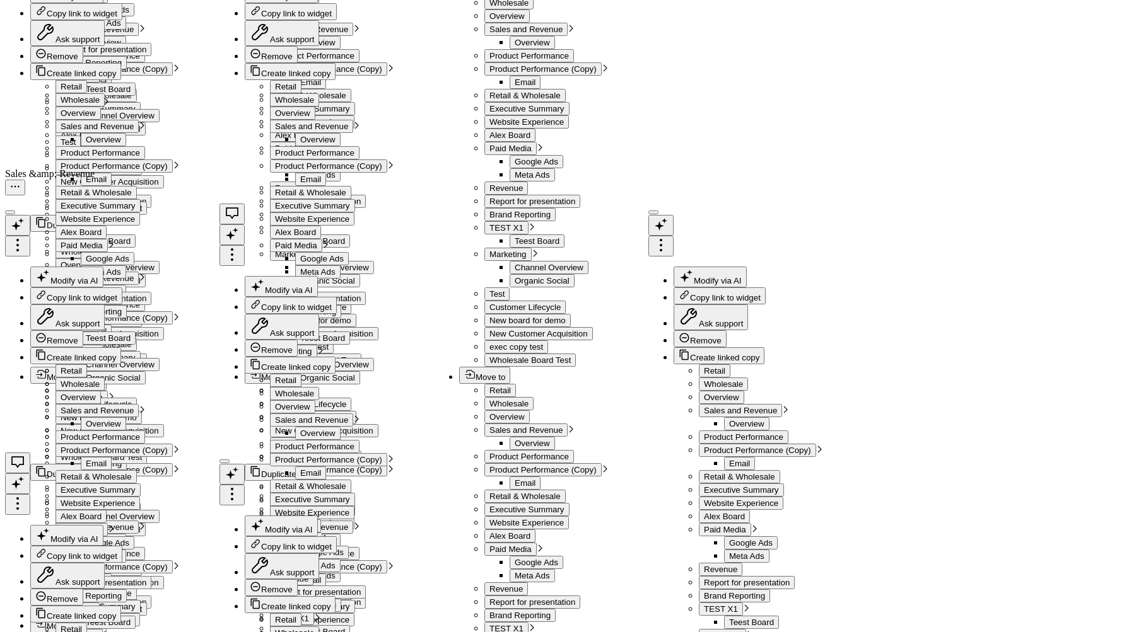
scroll to position [2015, 0]
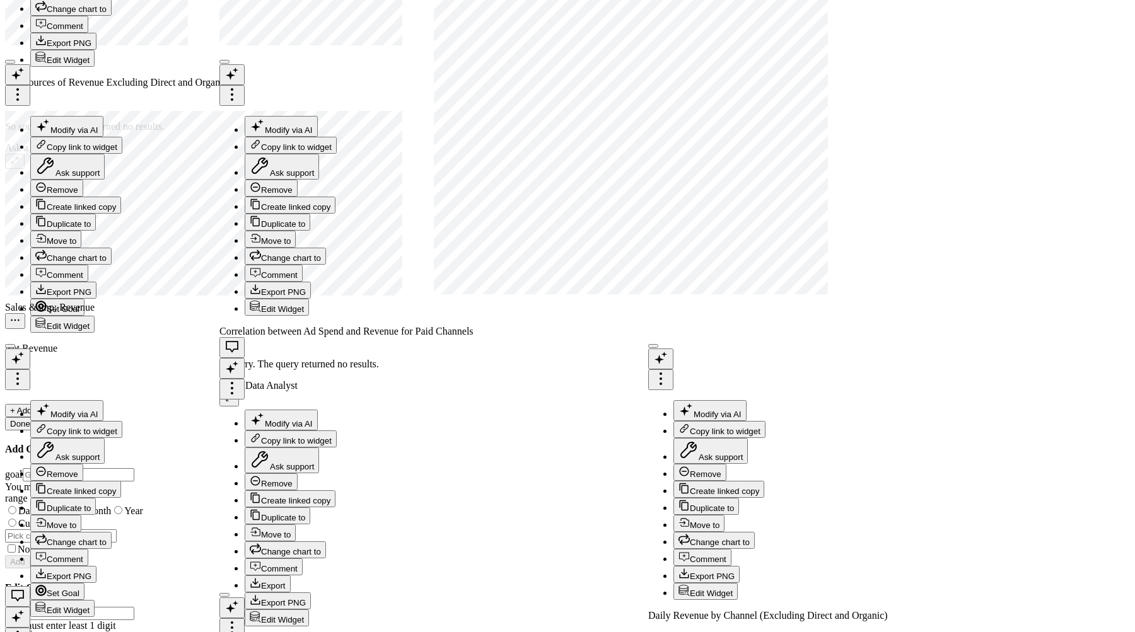
type input "top"
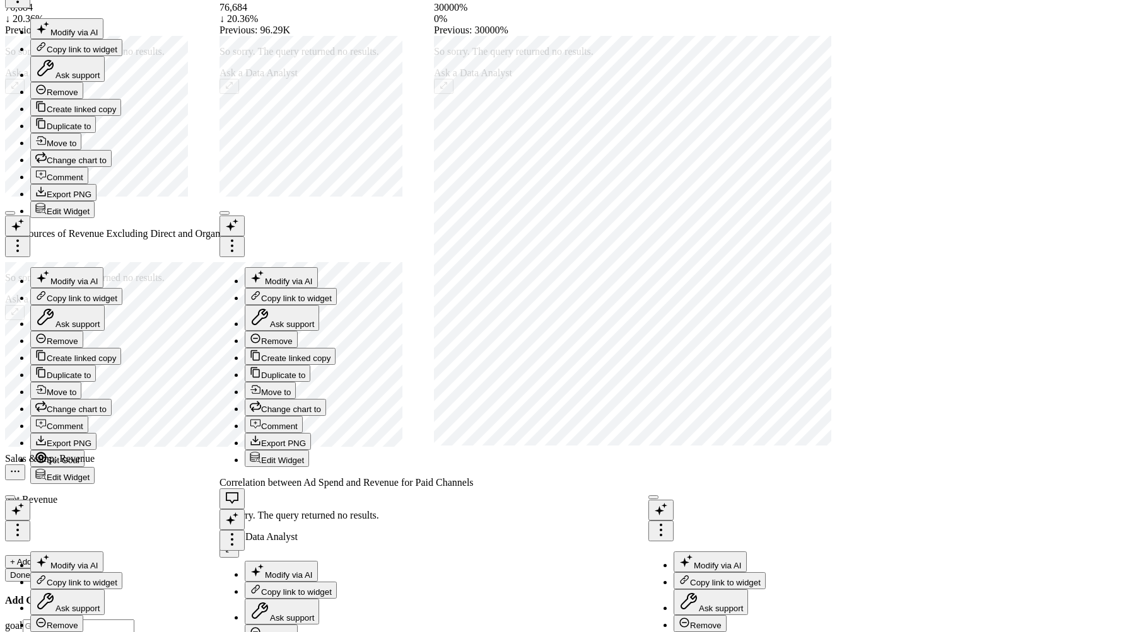
scroll to position [1741, 0]
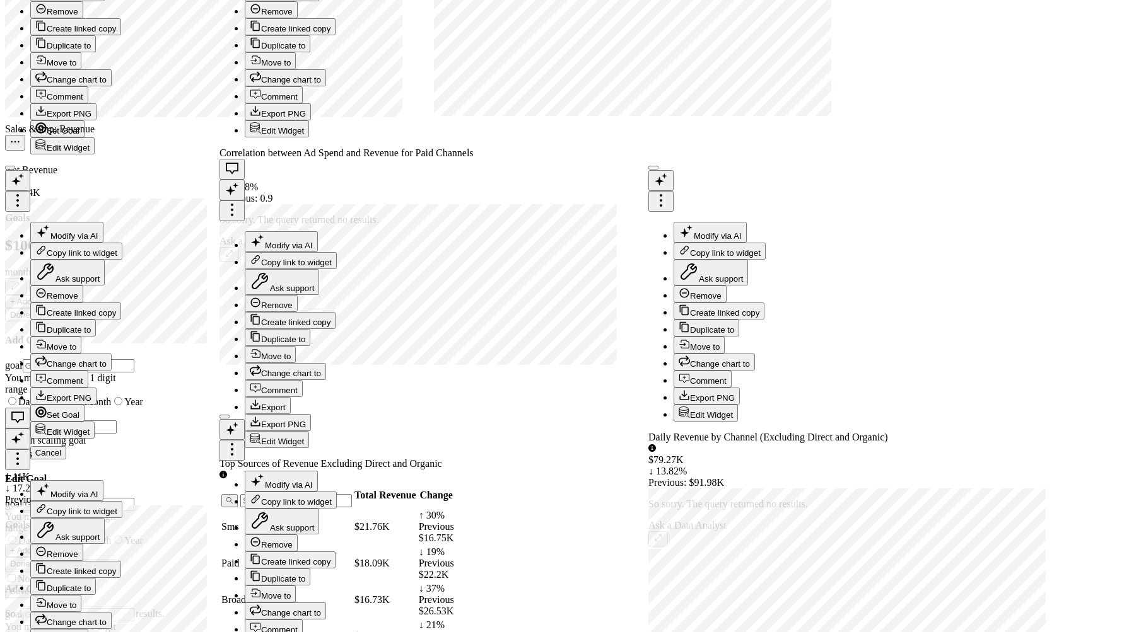
scroll to position [26, 0]
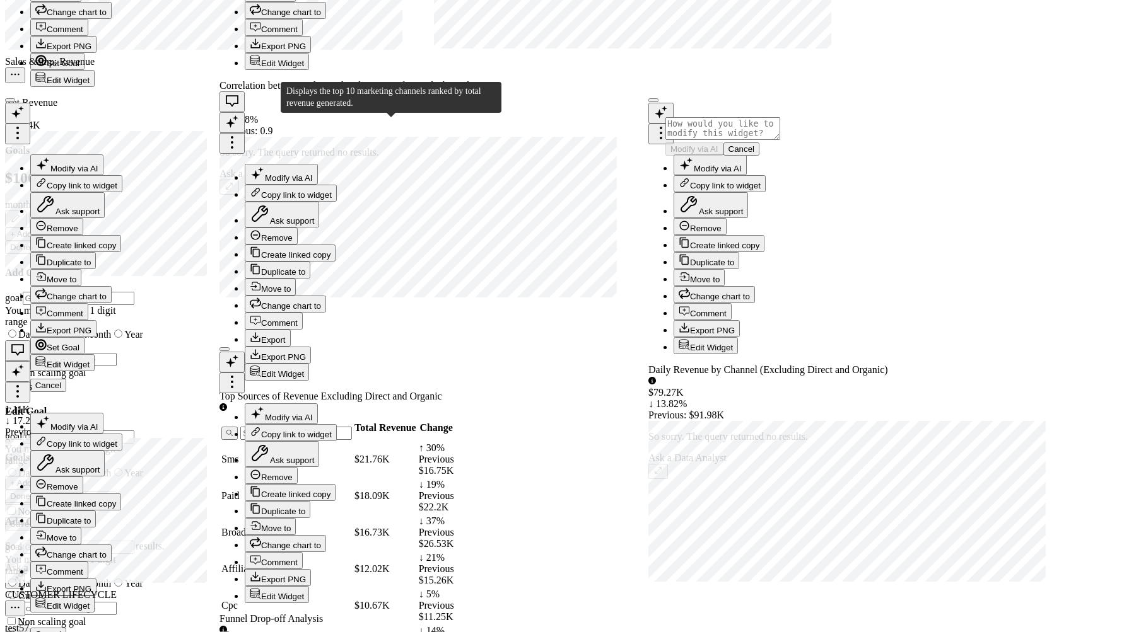
scroll to position [2208, 0]
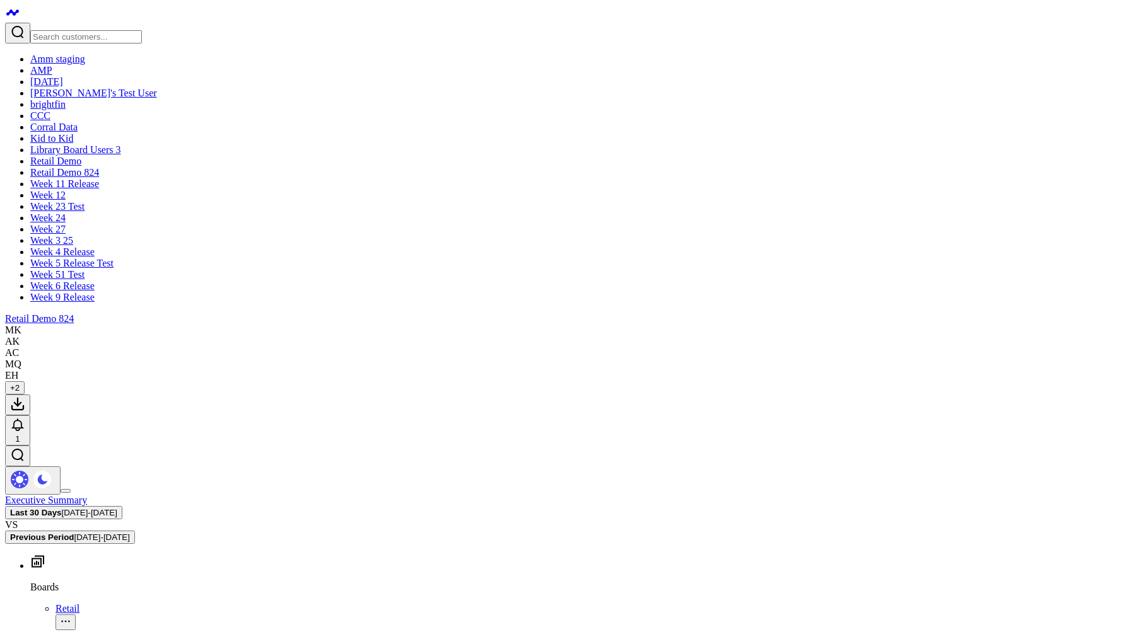
scroll to position [0, 0]
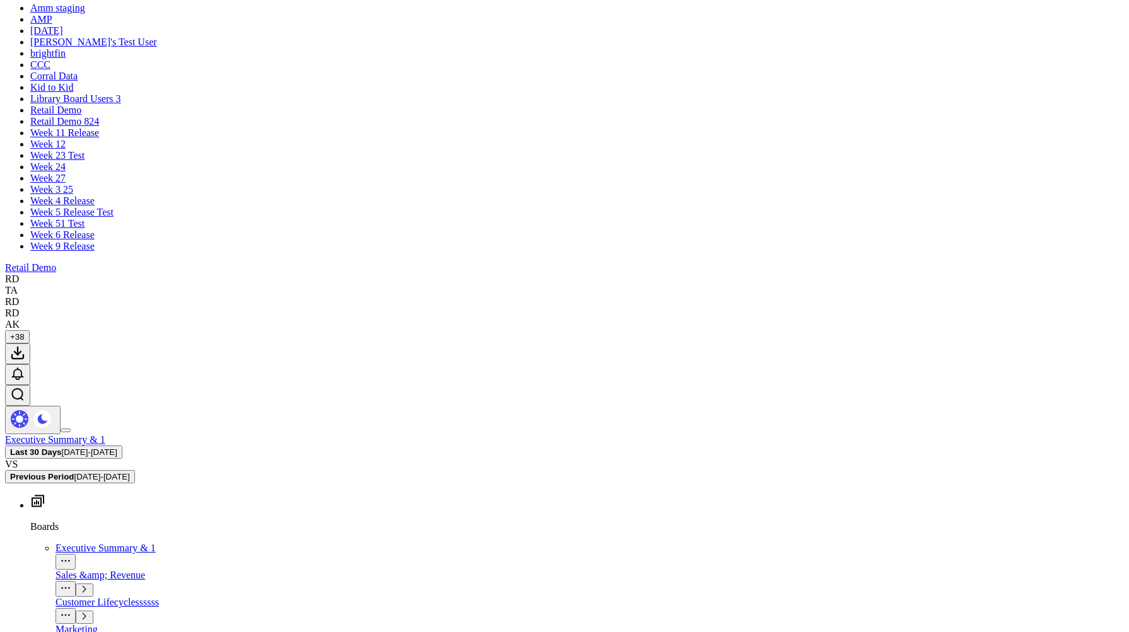
scroll to position [77, 0]
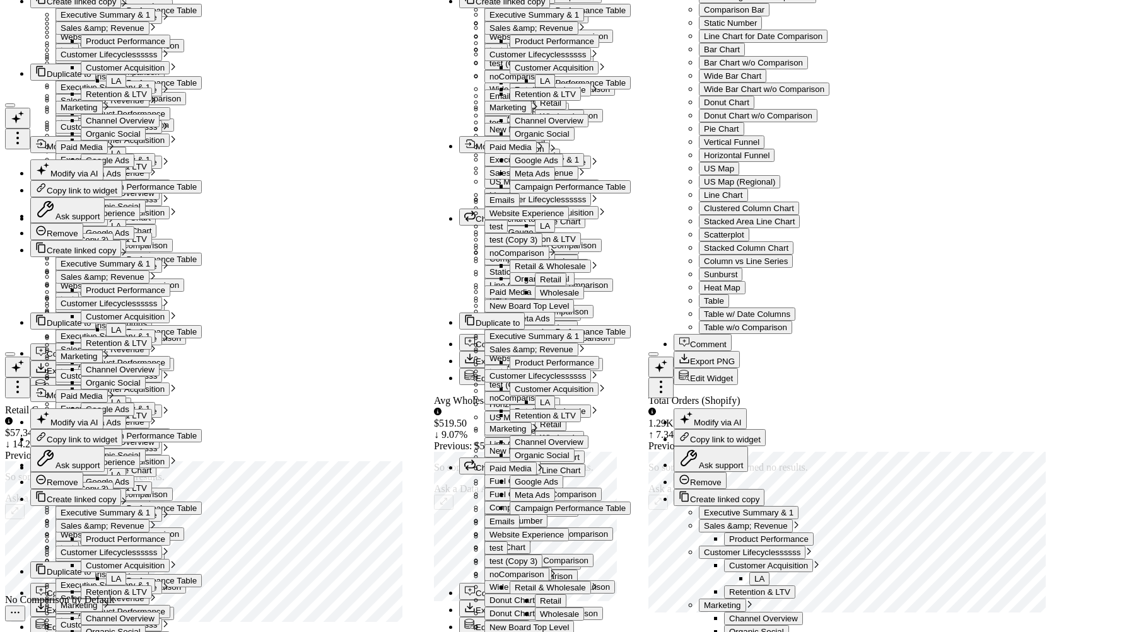
scroll to position [2555, 0]
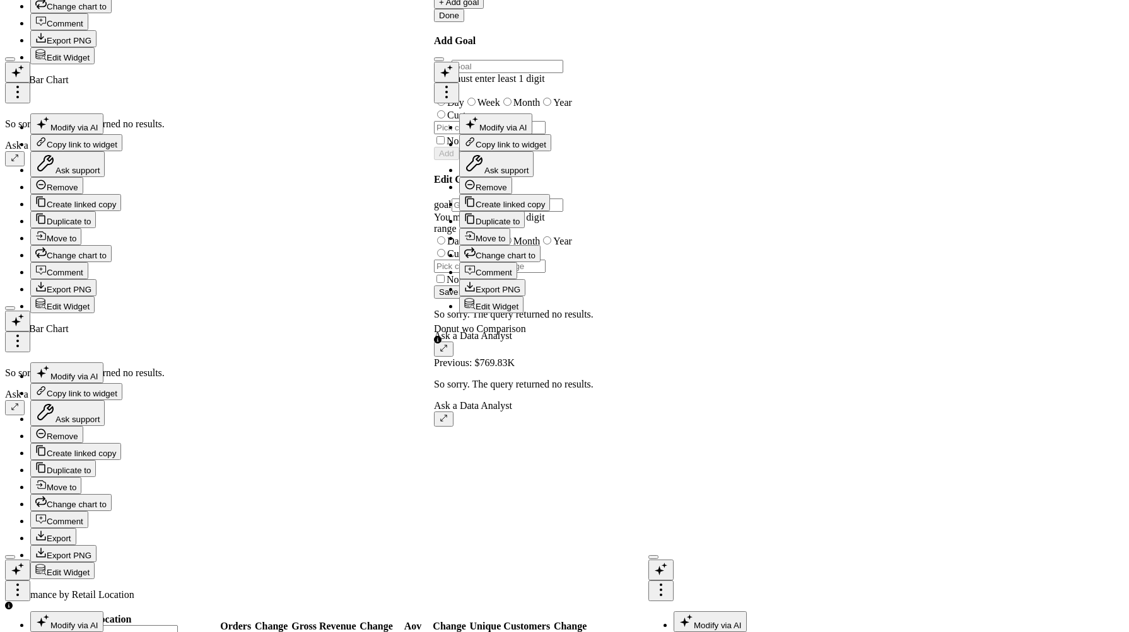
scroll to position [2299, 0]
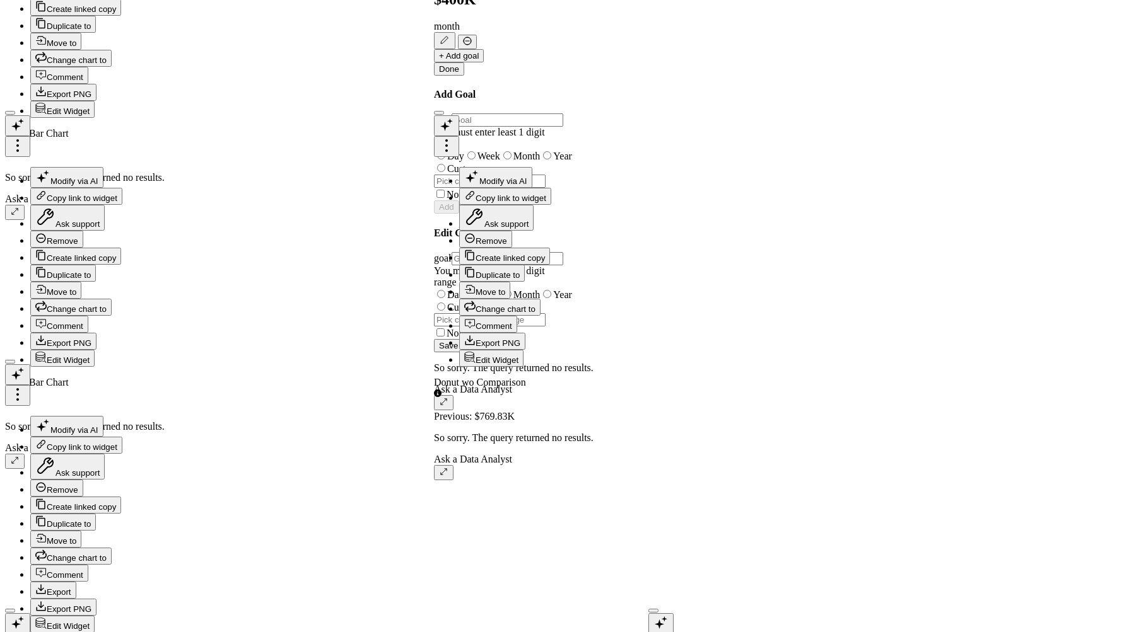
type input "akrik"
type input "licy"
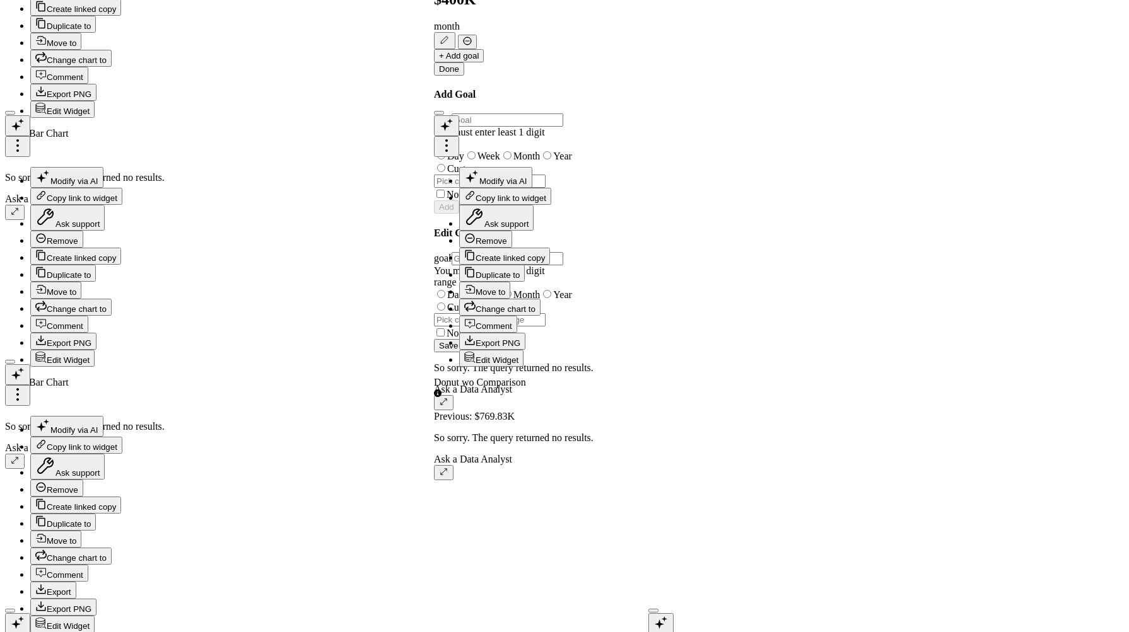
type input "akriklivy+101325@gmail.com"
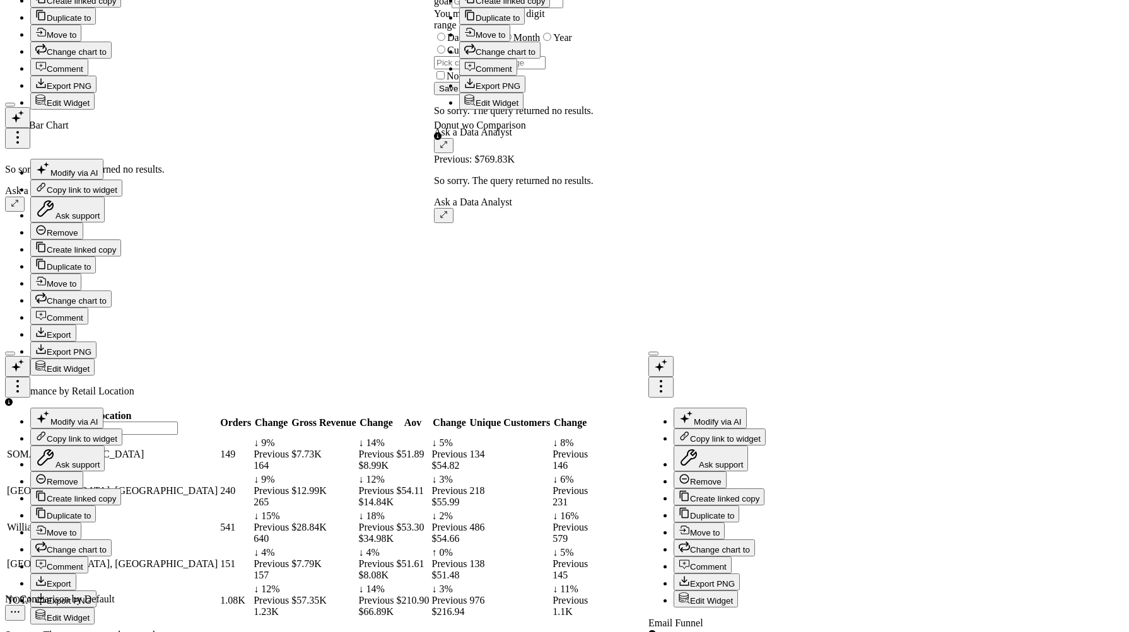
scroll to position [2555, 0]
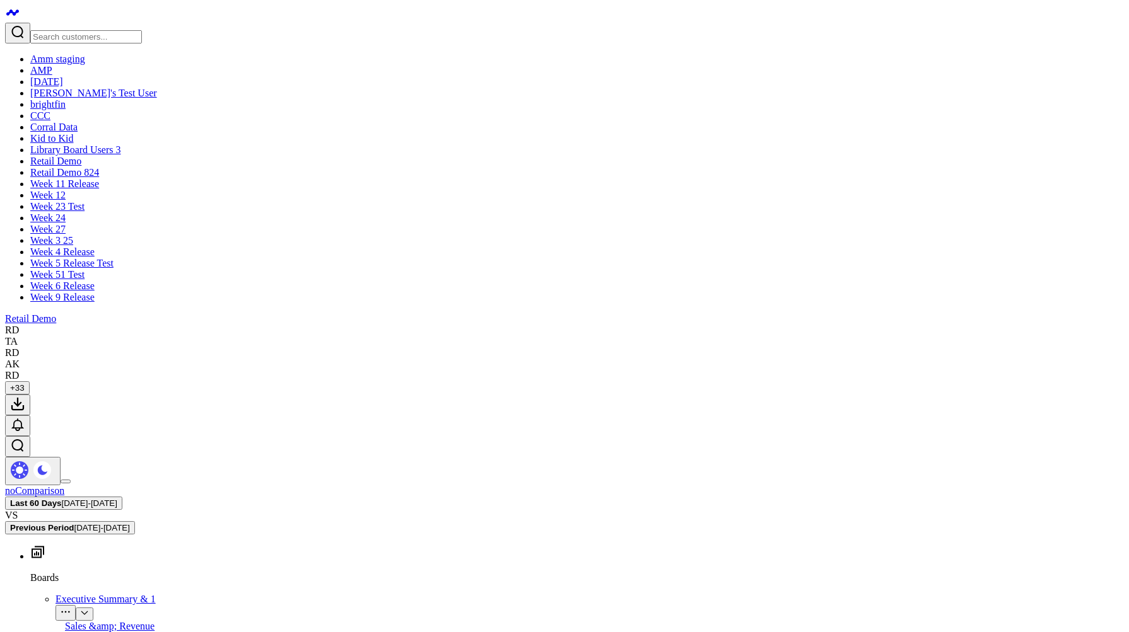
scroll to position [0, 0]
click at [55, 594] on div "Executive Summary & 1" at bounding box center [589, 599] width 1068 height 11
click at [76, 605] on button "Open board menu" at bounding box center [65, 613] width 20 height 16
click at [210, 112] on button "Edit Permissions" at bounding box center [254, 101] width 88 height 21
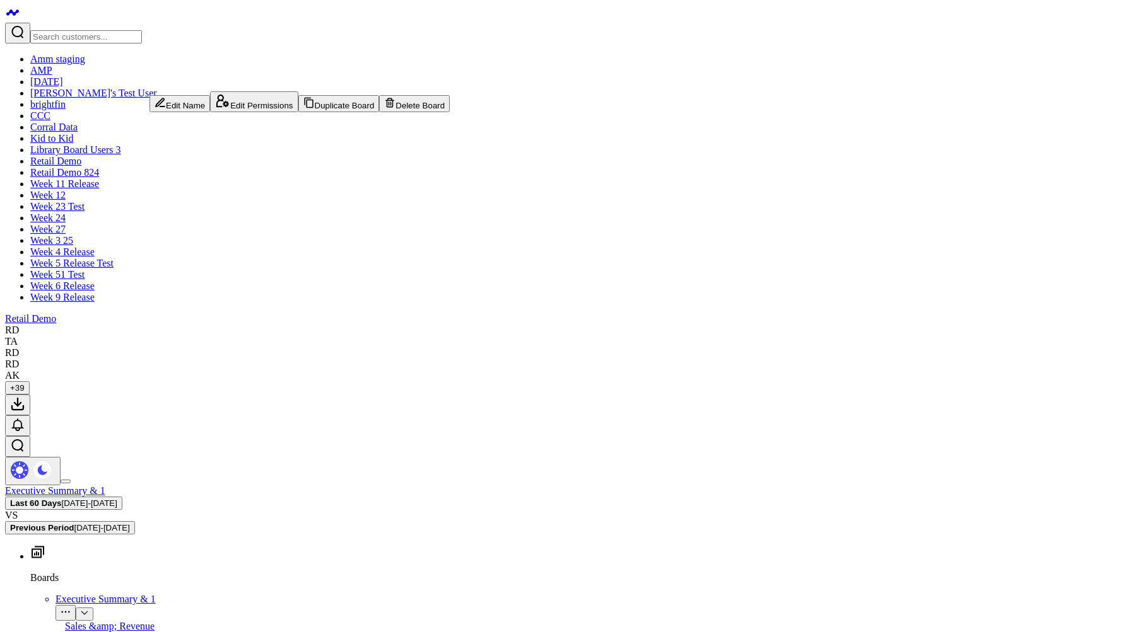
scroll to position [1107, 0]
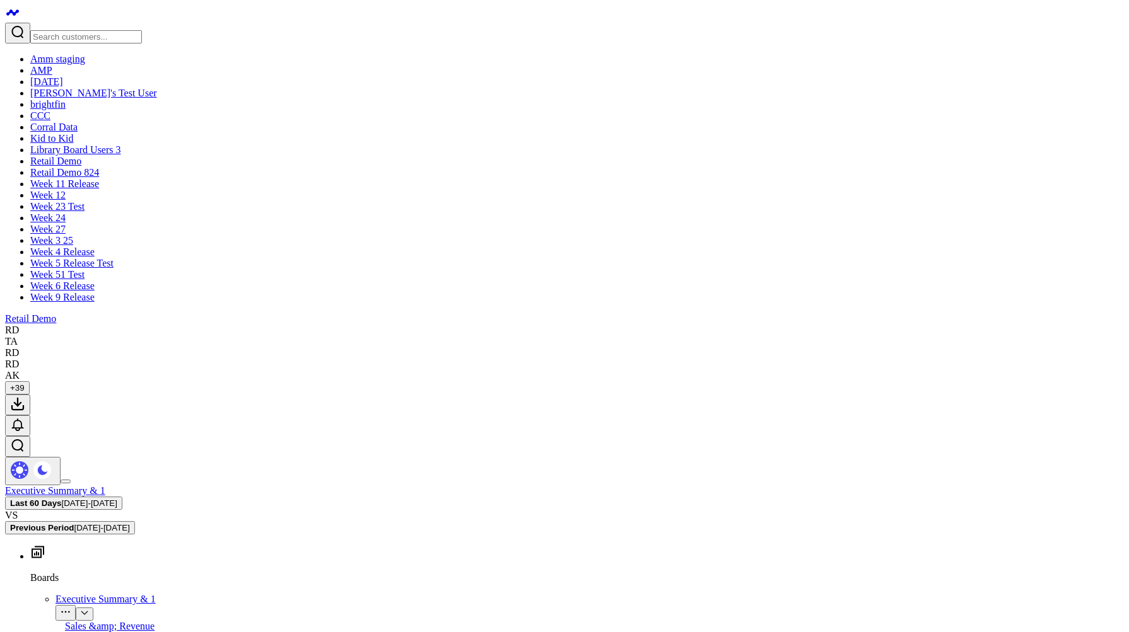
type textarea "@akrik licy hey there Delilah"
drag, startPoint x: 560, startPoint y: 159, endPoint x: 477, endPoint y: 260, distance: 130.4
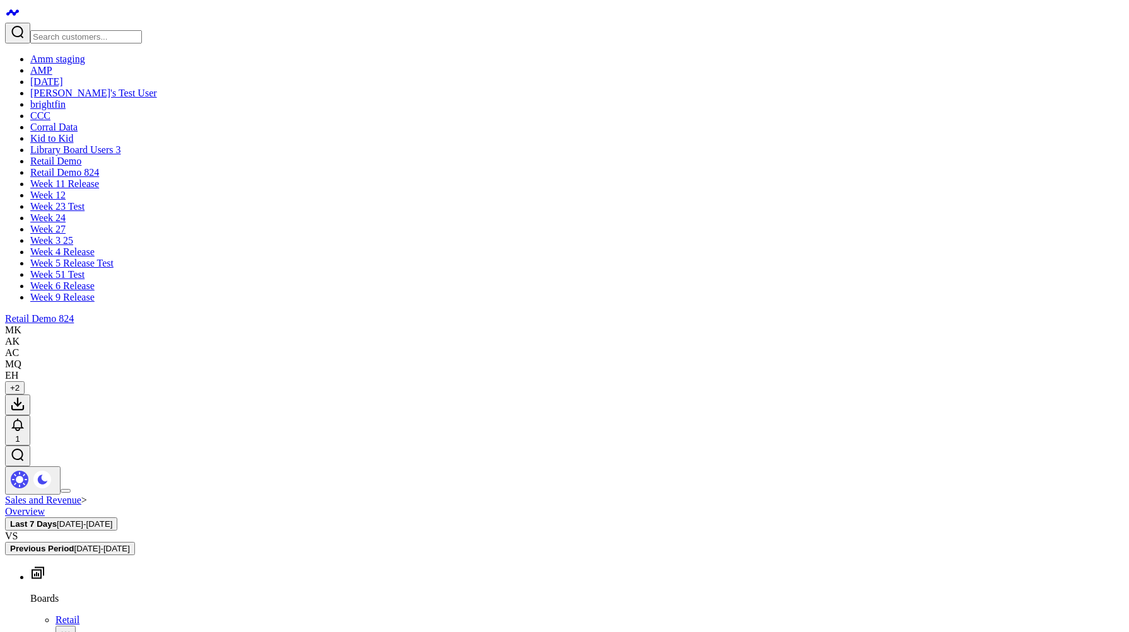
click at [112, 520] on span "[DATE] - [DATE]" at bounding box center [84, 524] width 55 height 9
click at [83, 564] on link "Last 30 Days" at bounding box center [56, 569] width 53 height 11
click at [117, 520] on span "[DATE] - [DATE]" at bounding box center [89, 524] width 55 height 9
click at [78, 552] on link "Last 7 Days" at bounding box center [54, 557] width 48 height 11
click at [843, 495] on div "Sales and Revenue > Overview Last 7 Days [DATE] - [DATE] VS Previous Period [DA…" at bounding box center [564, 525] width 1119 height 61
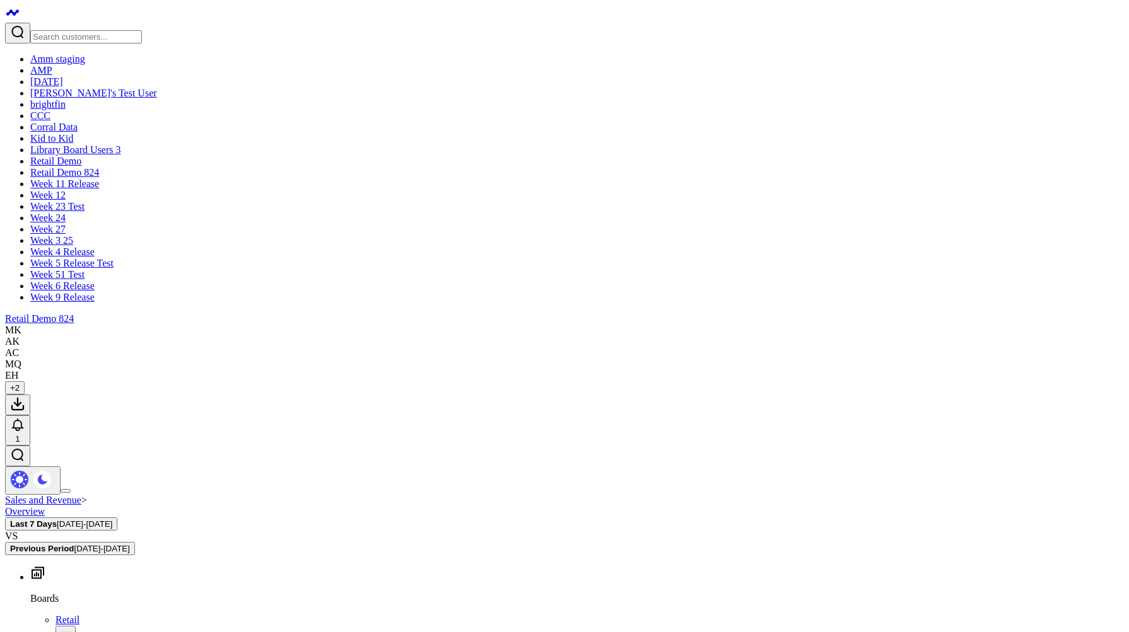
click at [112, 520] on span "[DATE] - [DATE]" at bounding box center [84, 524] width 55 height 9
click at [83, 586] on link "Last 90 Days" at bounding box center [56, 591] width 53 height 11
click at [122, 508] on button "Last 90 Days [DATE] - [DATE]" at bounding box center [63, 514] width 117 height 13
click at [73, 609] on link "Last Week" at bounding box center [51, 614] width 42 height 11
click at [107, 520] on span "[DATE] - [DATE]" at bounding box center [79, 524] width 55 height 9
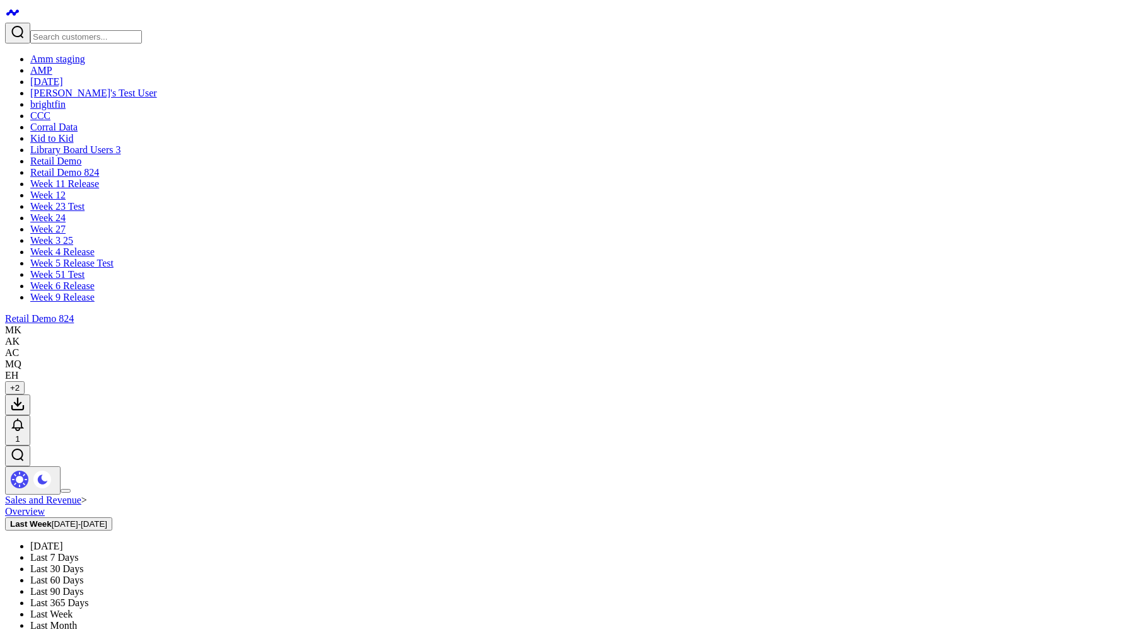
click at [81, 632] on link "Last Quarter" at bounding box center [55, 637] width 50 height 11
click at [115, 520] on span "[DATE] - [DATE]" at bounding box center [87, 524] width 55 height 9
click at [83, 586] on link "Last 90 Days" at bounding box center [56, 591] width 53 height 11
click at [117, 520] on span "[DATE] - [DATE]" at bounding box center [89, 524] width 55 height 9
click at [83, 575] on link "Last 60 Days" at bounding box center [56, 580] width 53 height 11
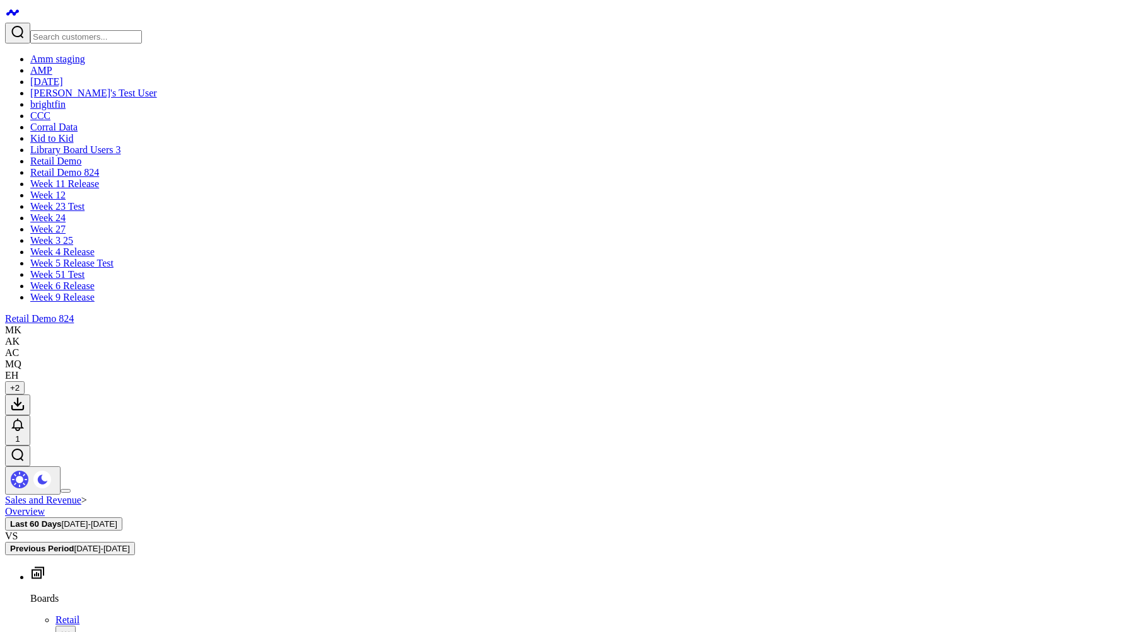
click at [117, 520] on span "08/14/25 - 10/12/25" at bounding box center [89, 524] width 55 height 9
click at [83, 564] on link "Last 30 Days" at bounding box center [56, 569] width 53 height 11
click at [117, 520] on span "09/13/25 - 10/12/25" at bounding box center [89, 524] width 55 height 9
click at [83, 586] on link "Last 90 Days" at bounding box center [56, 591] width 53 height 11
click at [117, 520] on span "07/15/25 - 10/12/25" at bounding box center [89, 524] width 55 height 9
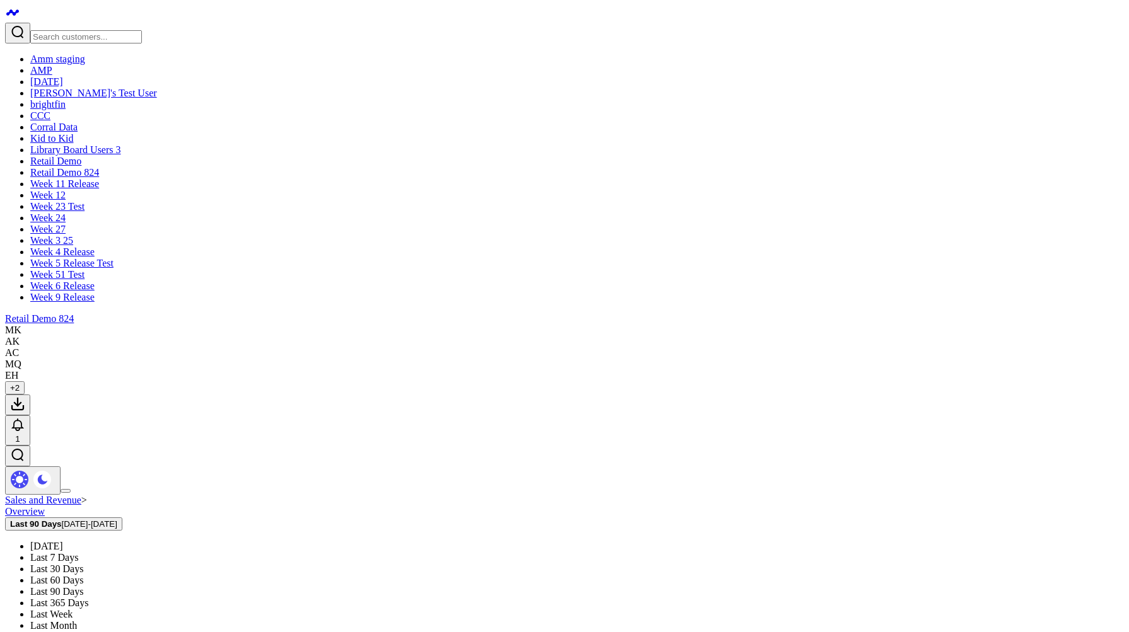
click at [63, 541] on link "[DATE]" at bounding box center [46, 546] width 33 height 11
click at [93, 520] on span "10/12/25 - 10/12/25" at bounding box center [65, 524] width 55 height 9
click at [78, 552] on link "Last 7 Days" at bounding box center [54, 557] width 48 height 11
click at [117, 518] on button "Last 7 Days 10/06/25 - 10/12/25" at bounding box center [61, 524] width 112 height 13
click at [88, 598] on link "Last 365 Days" at bounding box center [59, 603] width 58 height 11
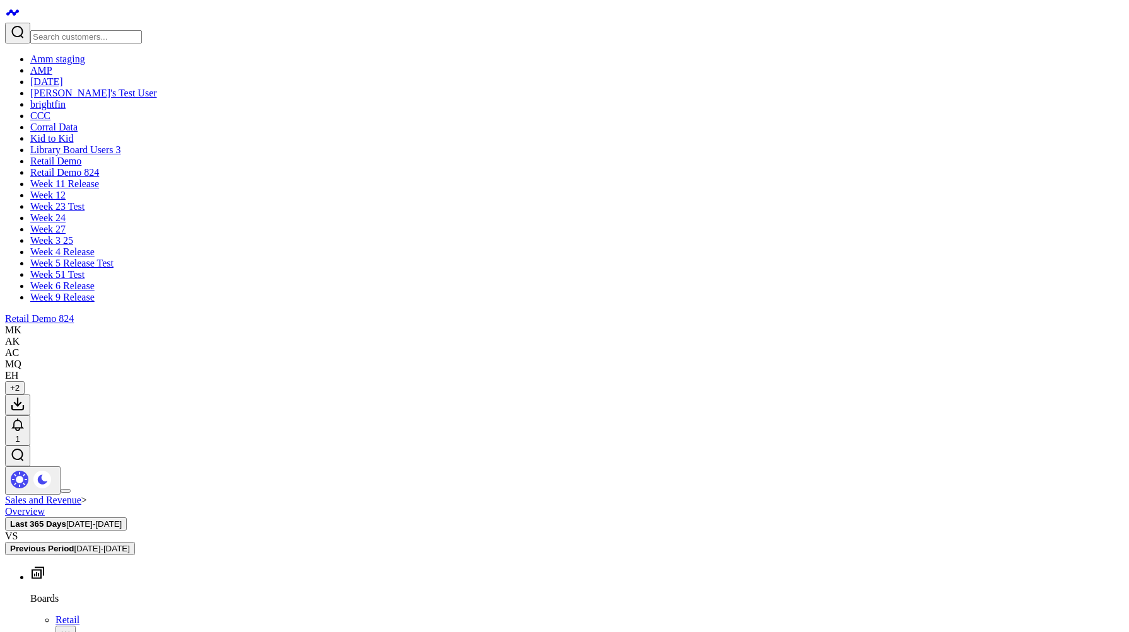
click at [127, 518] on button "Last 365 Days [DATE] - [DATE]" at bounding box center [66, 524] width 122 height 13
click at [83, 586] on link "Last 90 Days" at bounding box center [56, 591] width 53 height 11
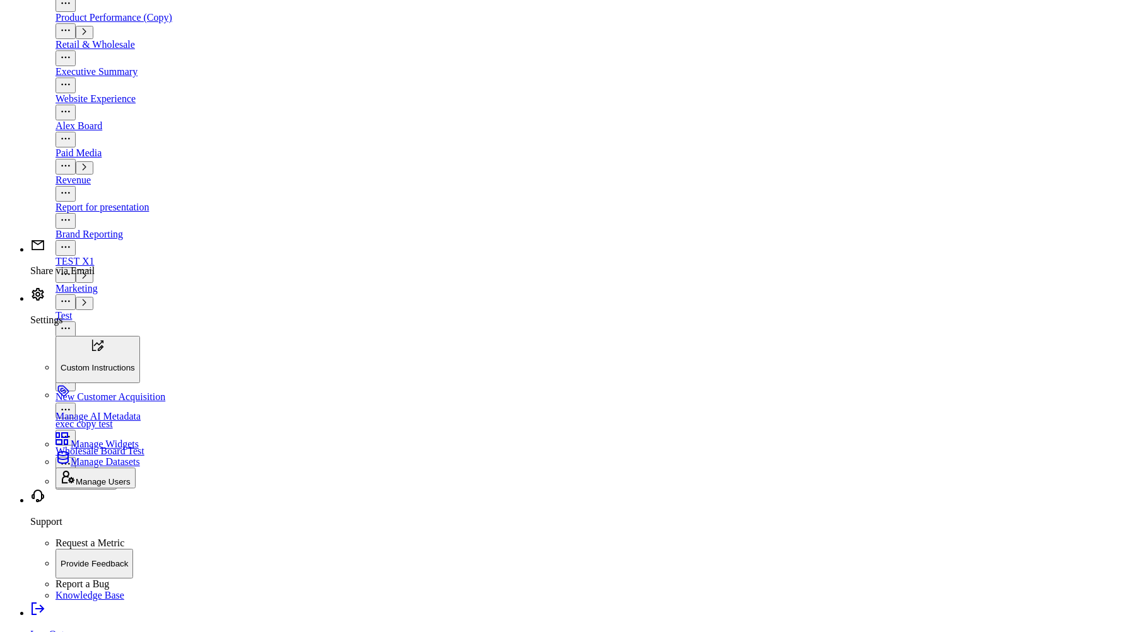
scroll to position [766, 0]
